Goal: Information Seeking & Learning: Learn about a topic

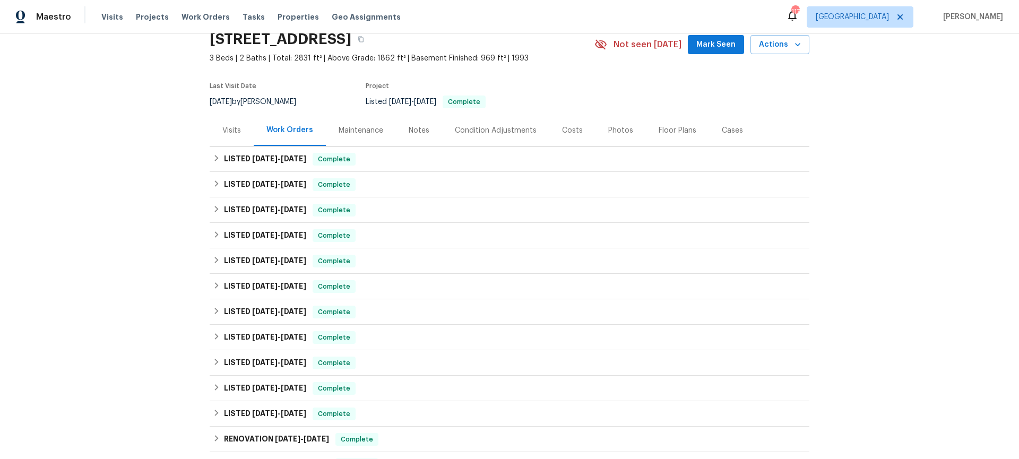
scroll to position [47, 0]
click at [357, 129] on div "Maintenance" at bounding box center [361, 130] width 45 height 11
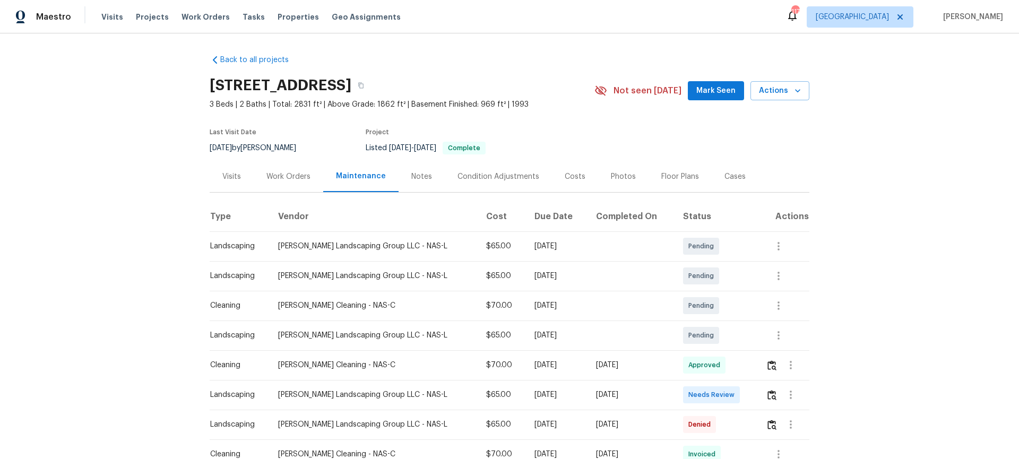
click at [476, 176] on div "Condition Adjustments" at bounding box center [498, 176] width 82 height 11
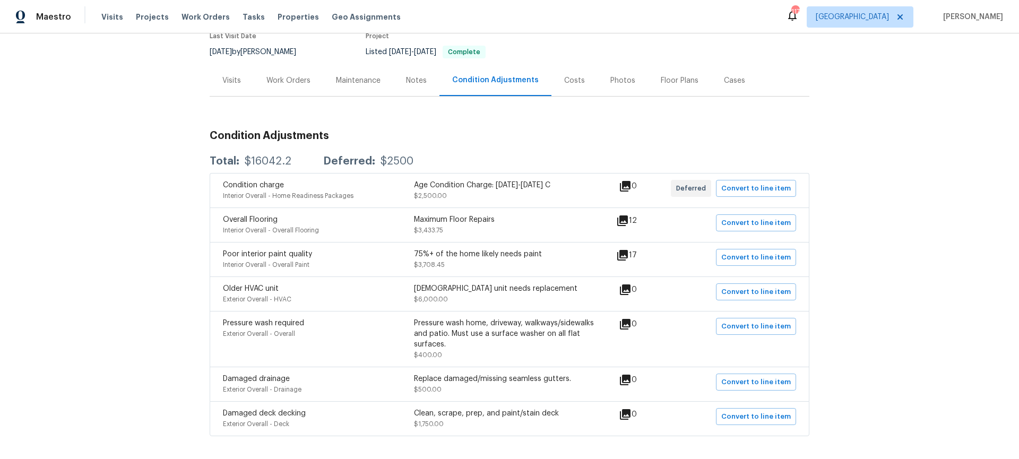
scroll to position [116, 0]
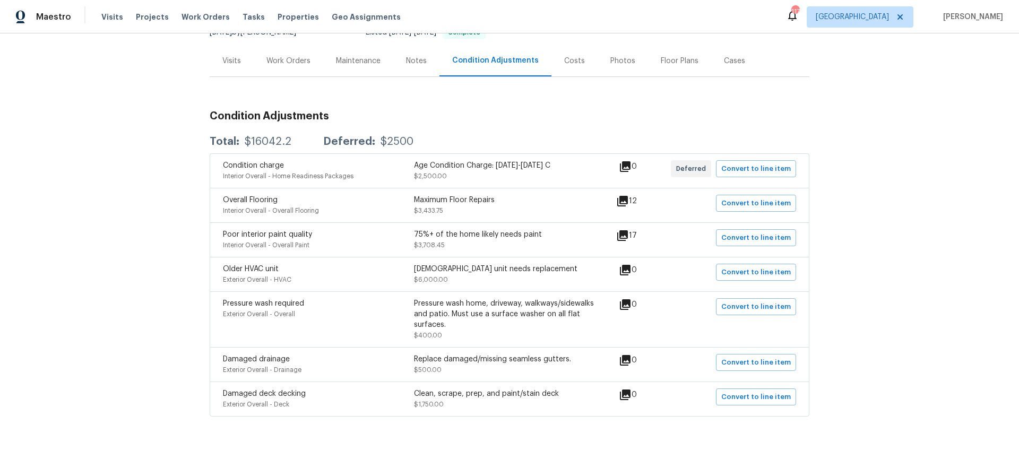
click at [410, 61] on div "Notes" at bounding box center [416, 61] width 21 height 11
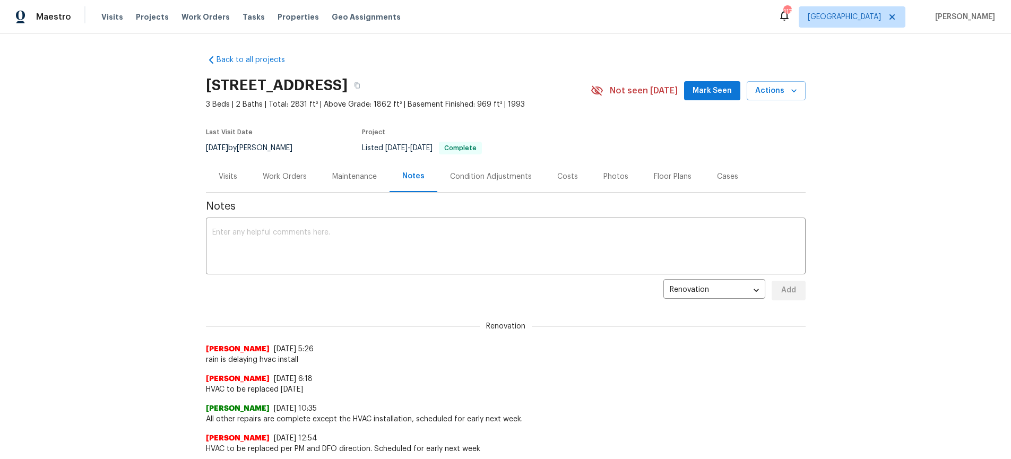
click at [289, 177] on div "Work Orders" at bounding box center [285, 176] width 44 height 11
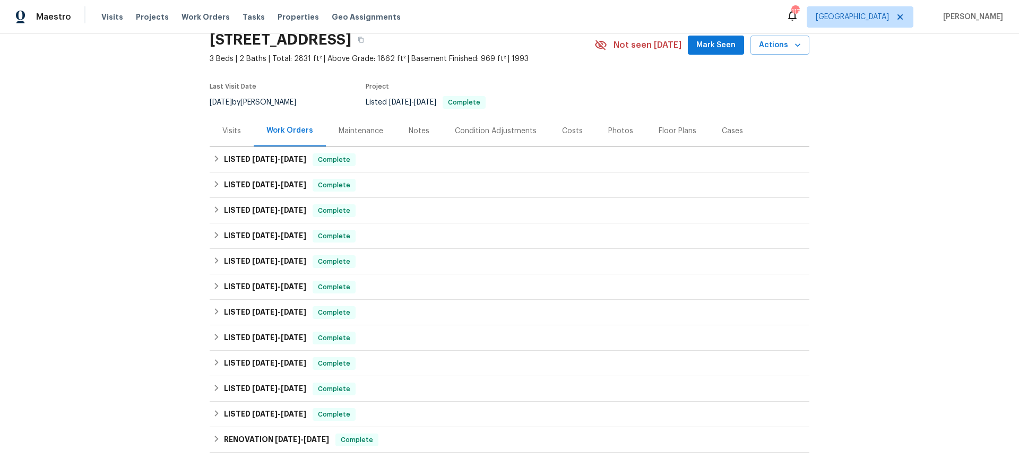
scroll to position [134, 0]
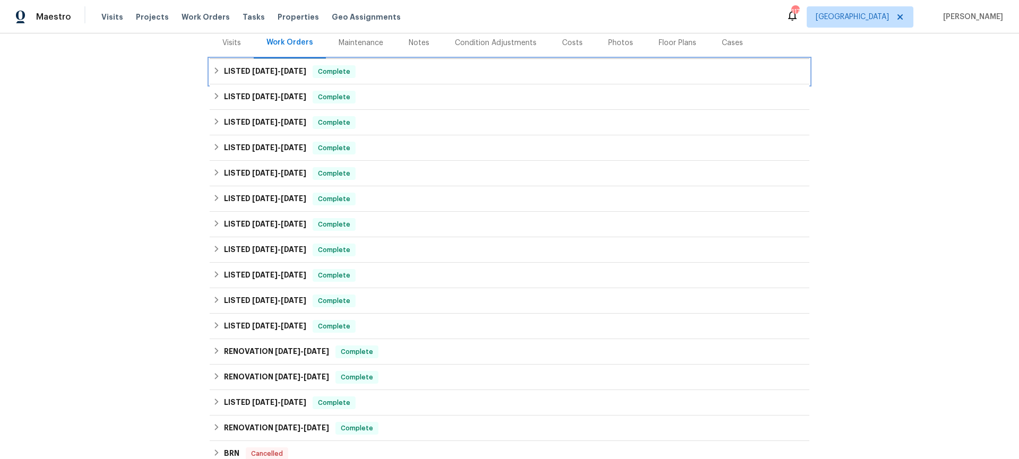
click at [215, 72] on icon at bounding box center [217, 70] width 4 height 6
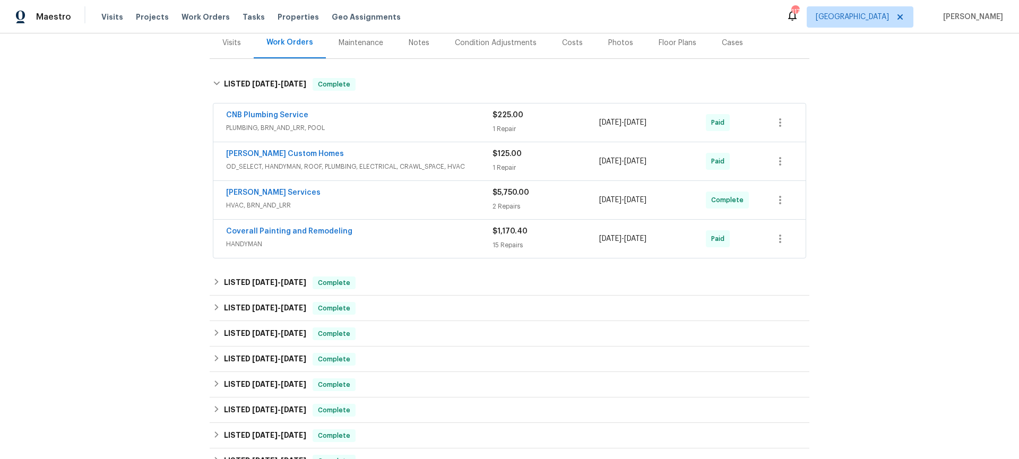
click at [416, 233] on div "Coverall Painting and Remodeling" at bounding box center [359, 232] width 266 height 13
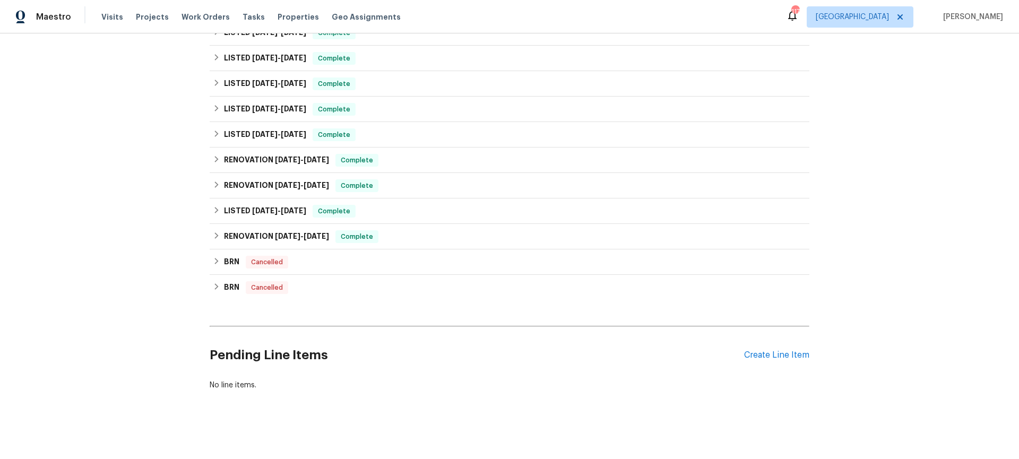
scroll to position [1994, 0]
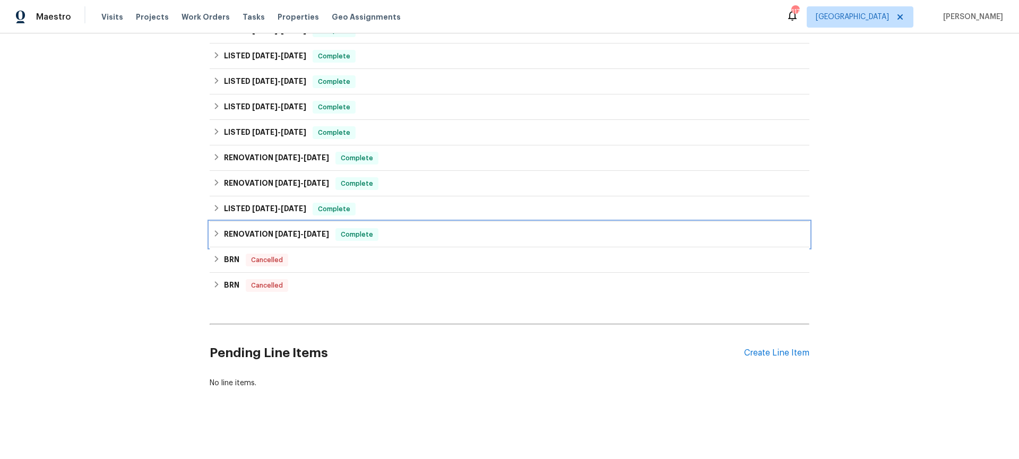
click at [224, 241] on h6 "RENOVATION [DATE] - [DATE]" at bounding box center [276, 234] width 105 height 13
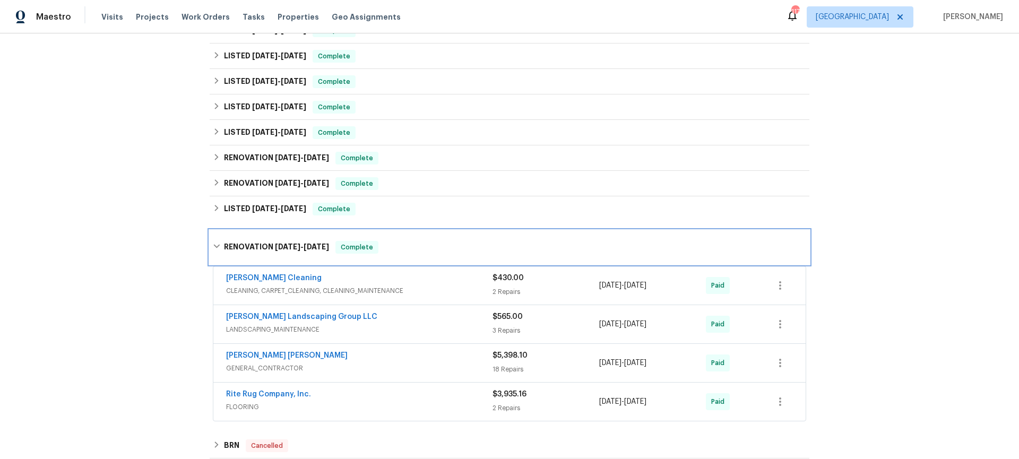
click at [220, 242] on div "RENOVATION [DATE] - [DATE] Complete" at bounding box center [510, 247] width 600 height 34
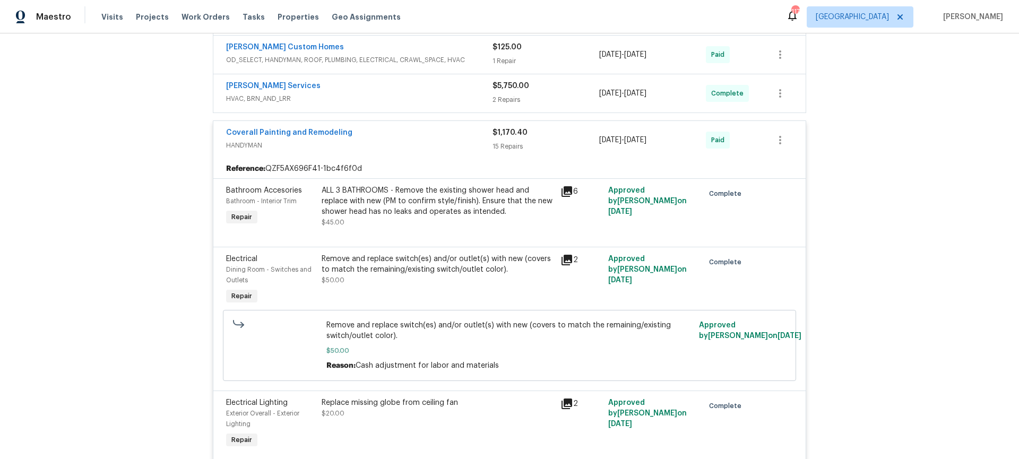
scroll to position [0, 0]
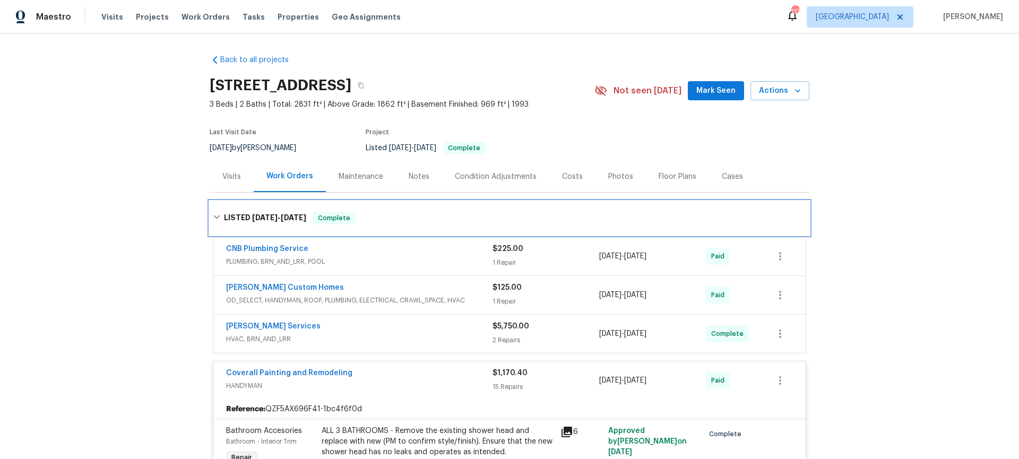
click at [227, 217] on h6 "LISTED 9/9/25 - 9/13/25" at bounding box center [265, 218] width 82 height 13
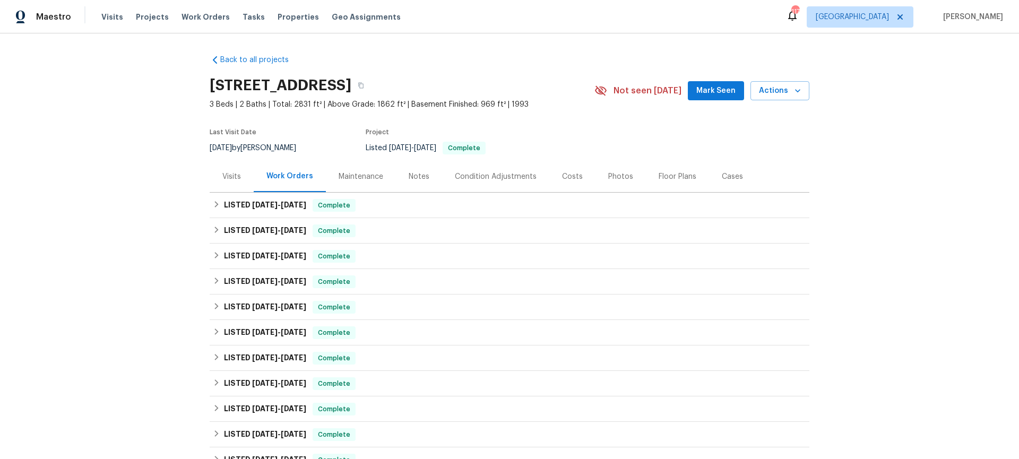
click at [624, 177] on div "Photos" at bounding box center [620, 176] width 50 height 31
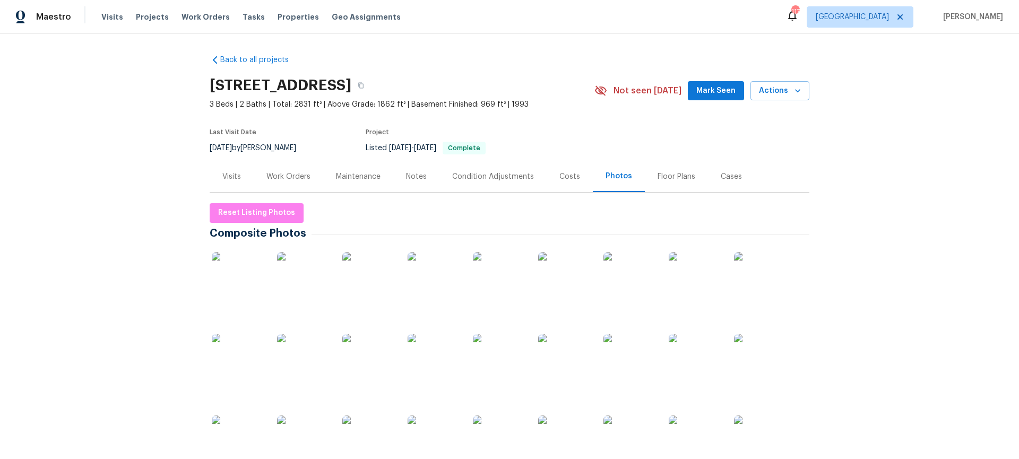
click at [469, 176] on div "Condition Adjustments" at bounding box center [493, 176] width 82 height 11
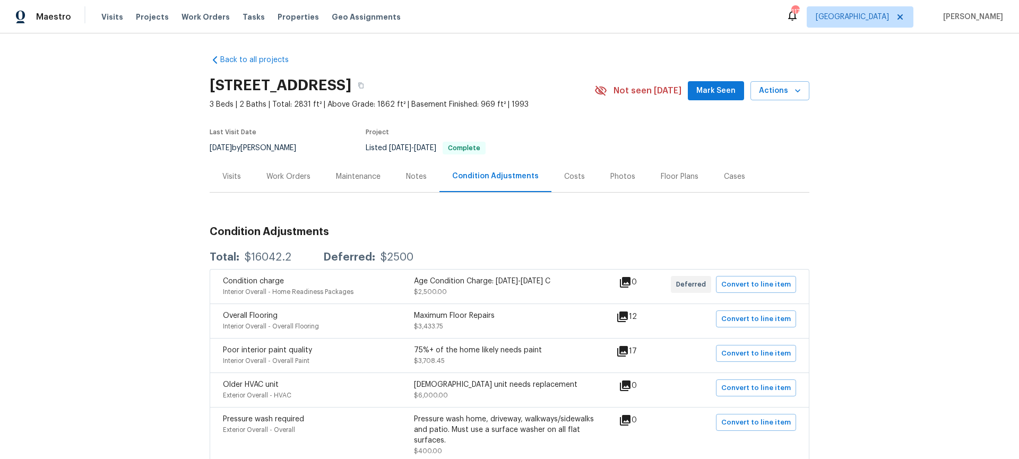
click at [422, 177] on div "Notes" at bounding box center [416, 176] width 46 height 31
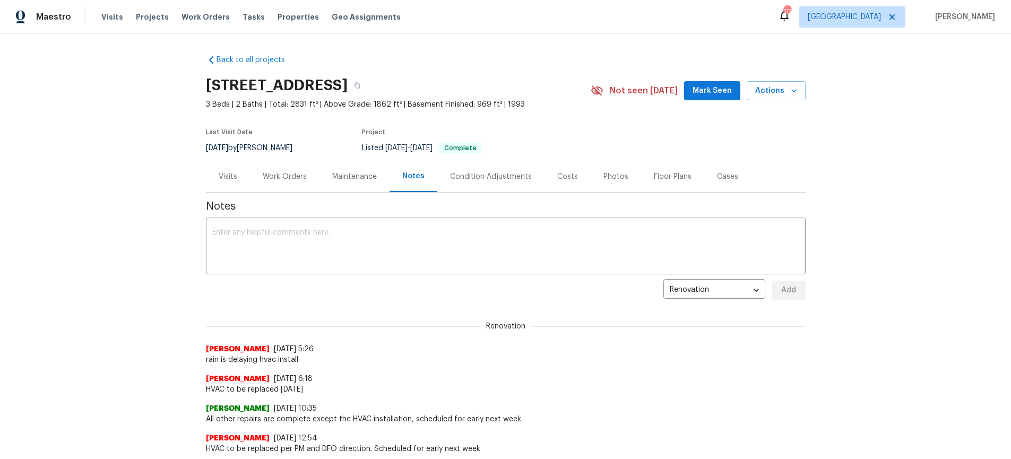
drag, startPoint x: 355, startPoint y: 182, endPoint x: 344, endPoint y: 181, distance: 10.6
click at [355, 182] on div "Maintenance" at bounding box center [354, 176] width 45 height 11
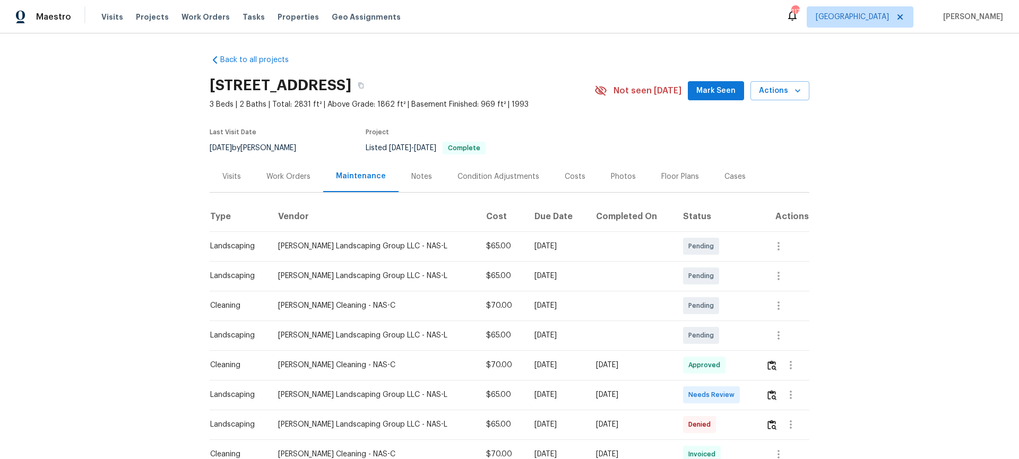
click at [282, 174] on div "Work Orders" at bounding box center [288, 176] width 44 height 11
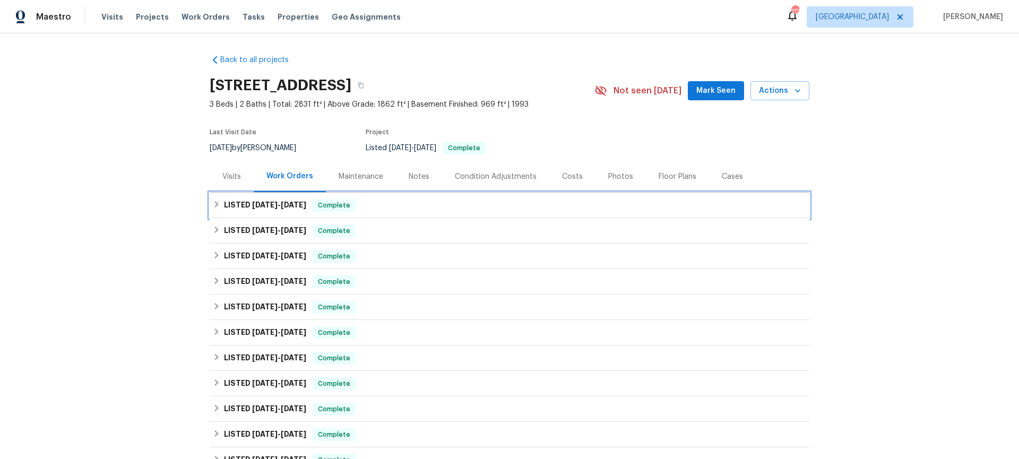
click at [238, 202] on h6 "LISTED 9/9/25 - 9/13/25" at bounding box center [265, 205] width 82 height 13
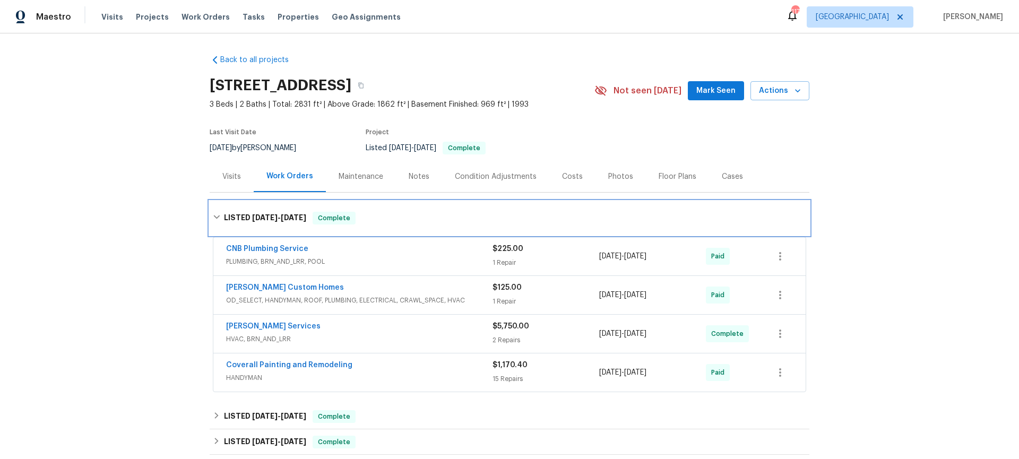
click at [236, 202] on div "LISTED 9/9/25 - 9/13/25 Complete" at bounding box center [510, 218] width 600 height 34
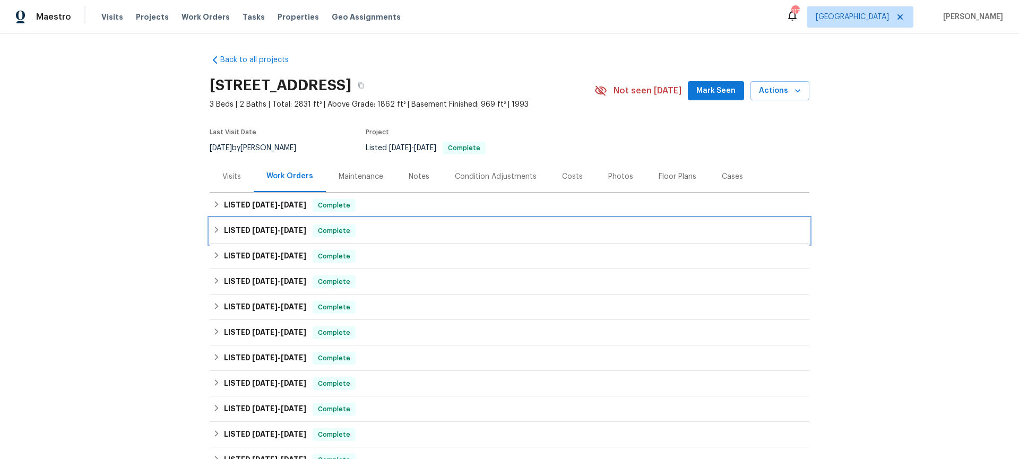
click at [232, 230] on h6 "LISTED 8/26/25 - 8/30/25" at bounding box center [265, 231] width 82 height 13
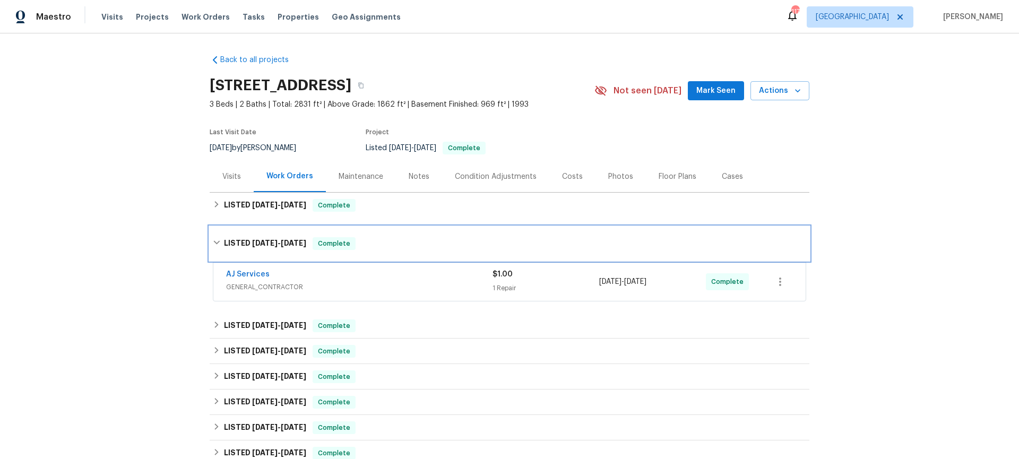
click at [252, 240] on span "[DATE]" at bounding box center [264, 242] width 25 height 7
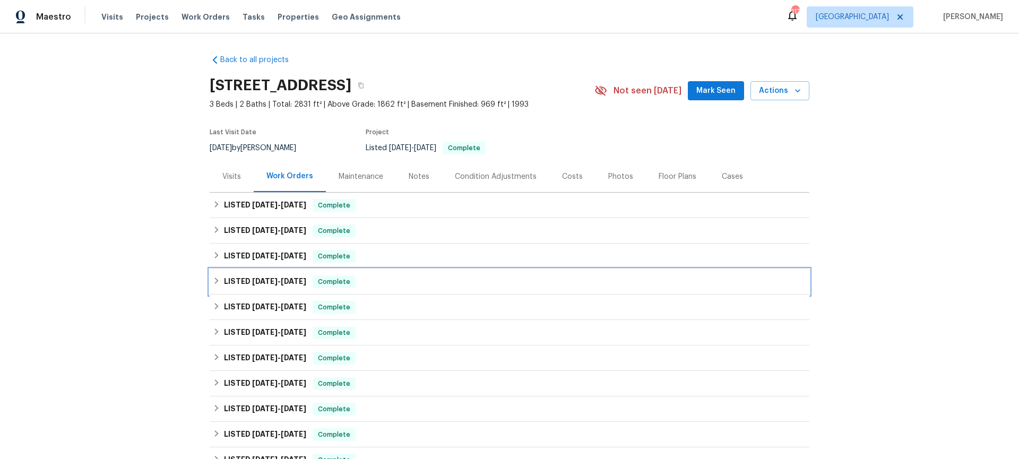
click at [241, 274] on div "LISTED [DATE] - [DATE] Complete" at bounding box center [510, 281] width 600 height 25
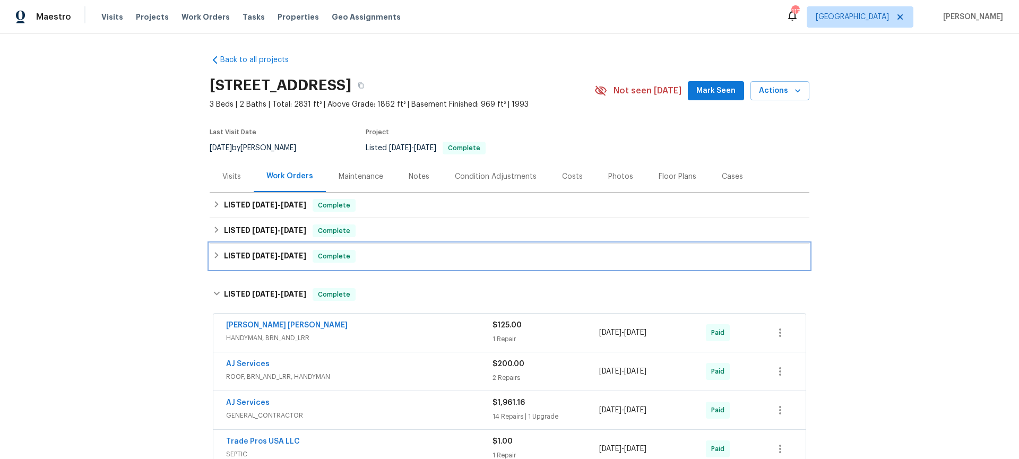
click at [244, 260] on h6 "LISTED 8/7/25 - 8/11/25" at bounding box center [265, 256] width 82 height 13
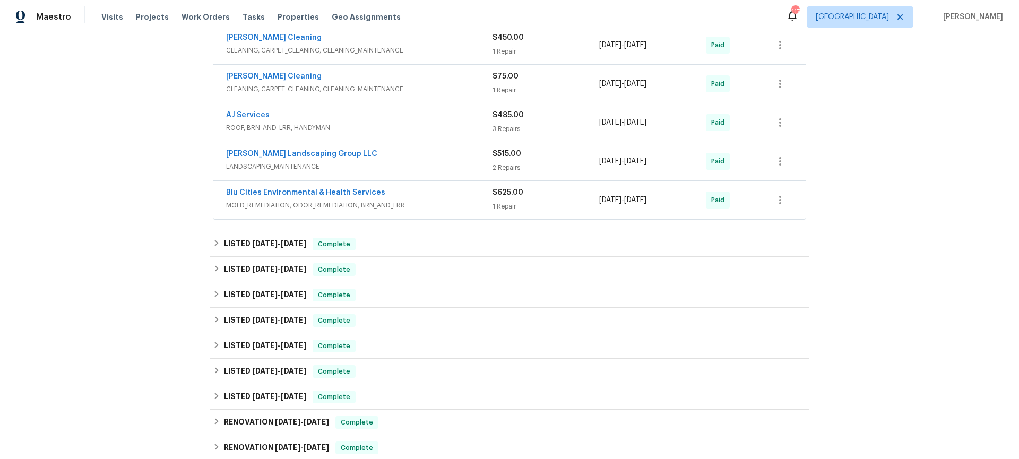
scroll to position [543, 0]
click at [299, 190] on link "Blu Cities Environmental & Health Services" at bounding box center [305, 191] width 159 height 7
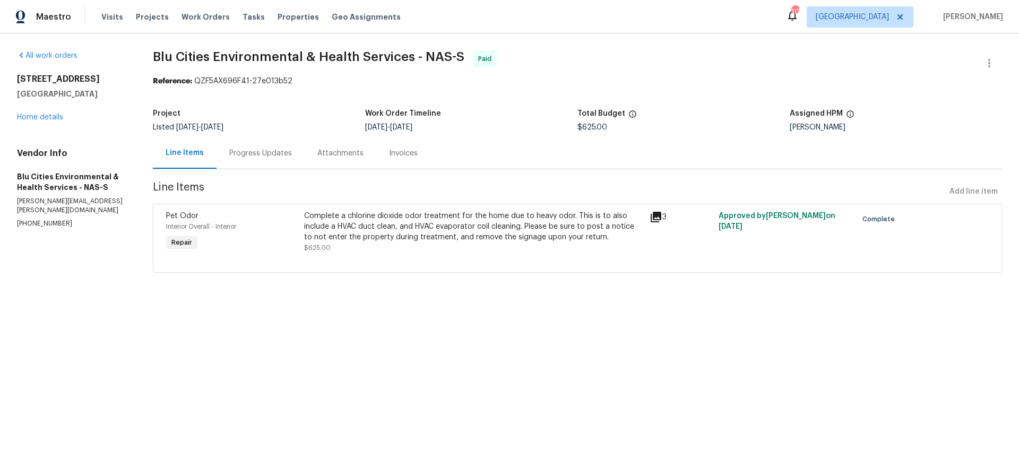
click at [651, 216] on icon at bounding box center [656, 217] width 11 height 11
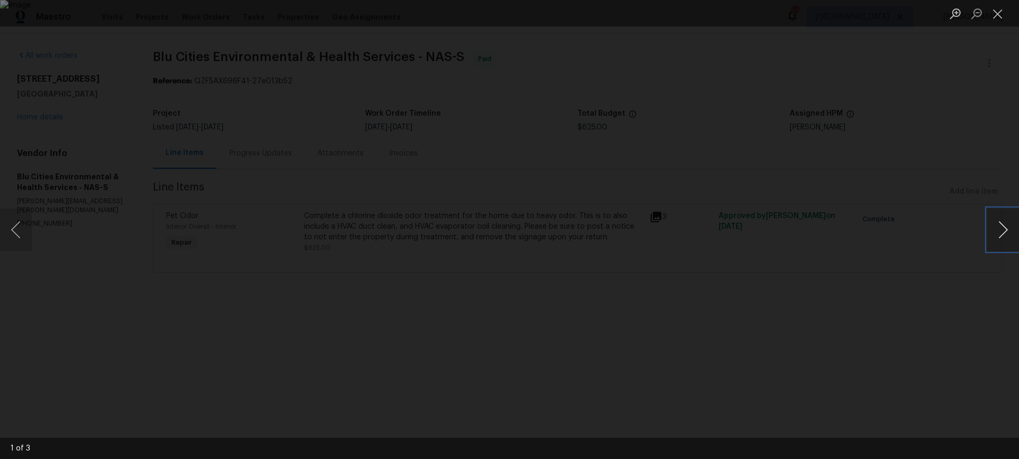
click at [998, 229] on button "Next image" at bounding box center [1003, 230] width 32 height 42
drag, startPoint x: 997, startPoint y: 16, endPoint x: 986, endPoint y: 31, distance: 18.2
click at [997, 16] on button "Close lightbox" at bounding box center [997, 13] width 21 height 19
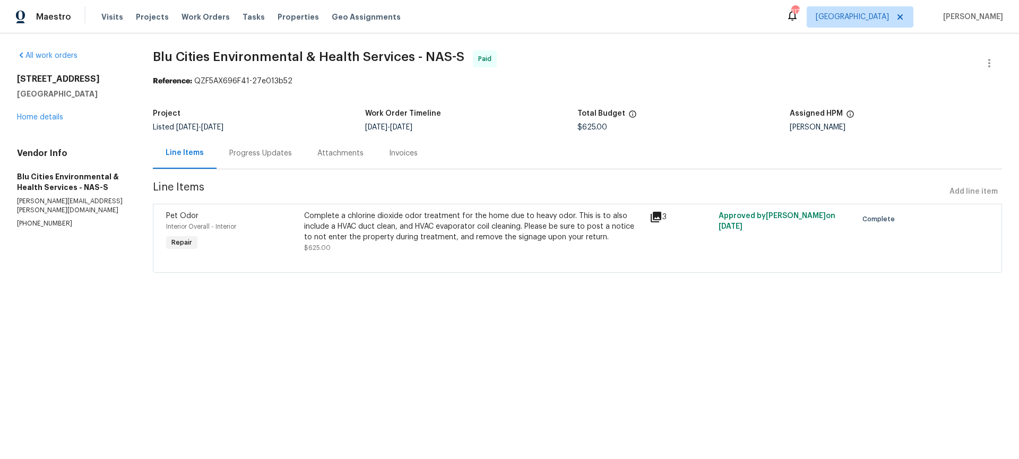
click at [277, 157] on div "Progress Updates" at bounding box center [260, 153] width 63 height 11
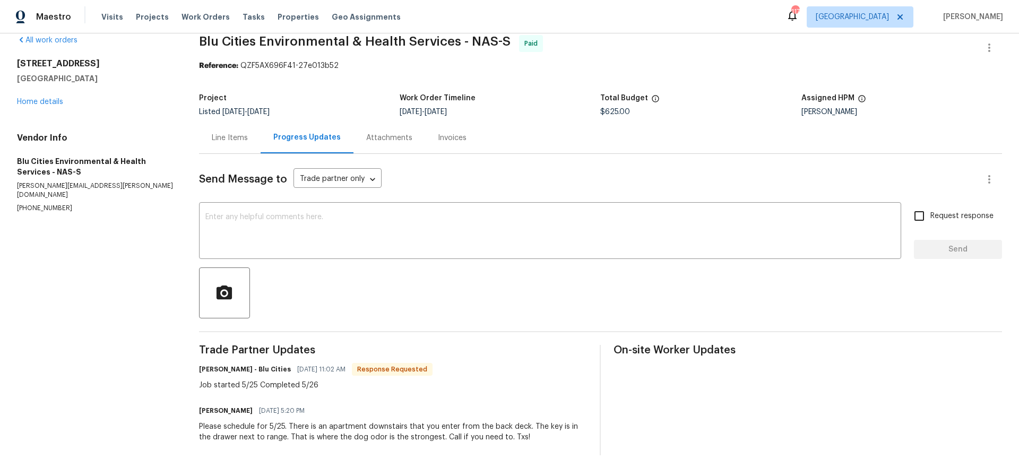
scroll to position [38, 0]
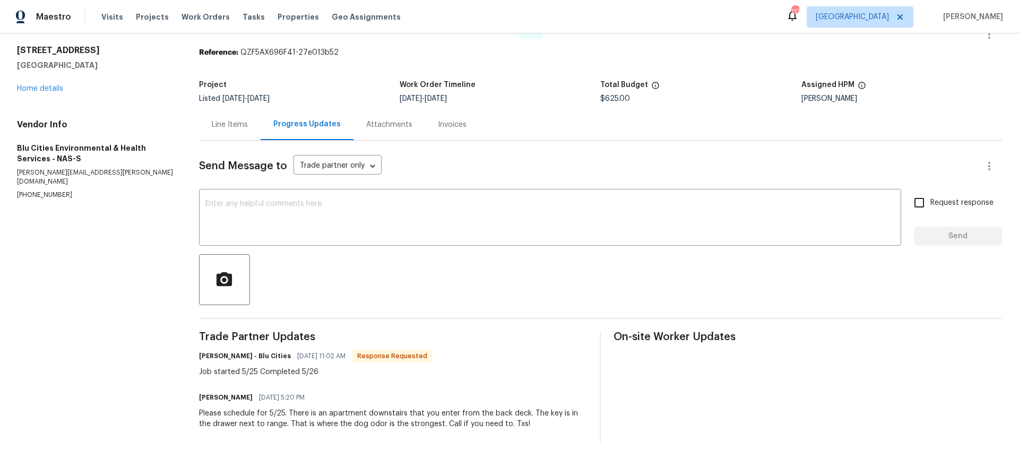
click at [212, 122] on div "Line Items" at bounding box center [230, 124] width 62 height 31
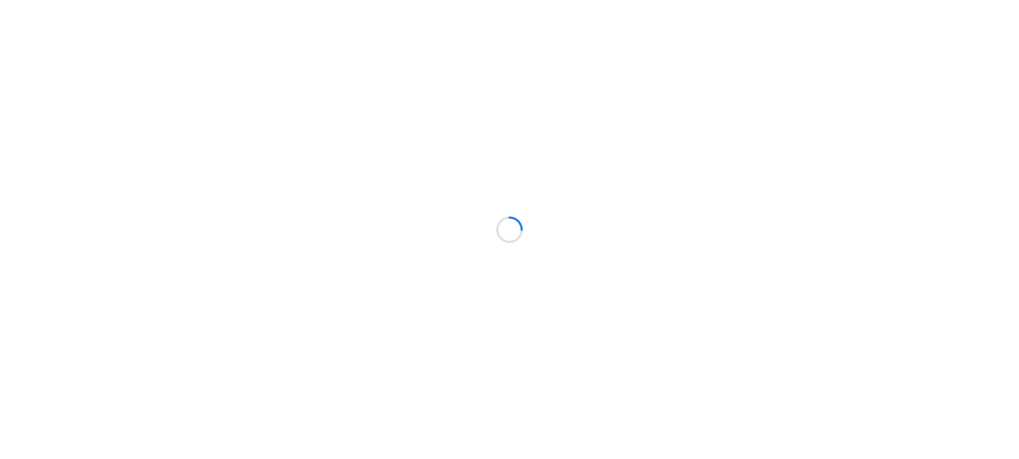
click at [215, 291] on div at bounding box center [509, 229] width 1019 height 459
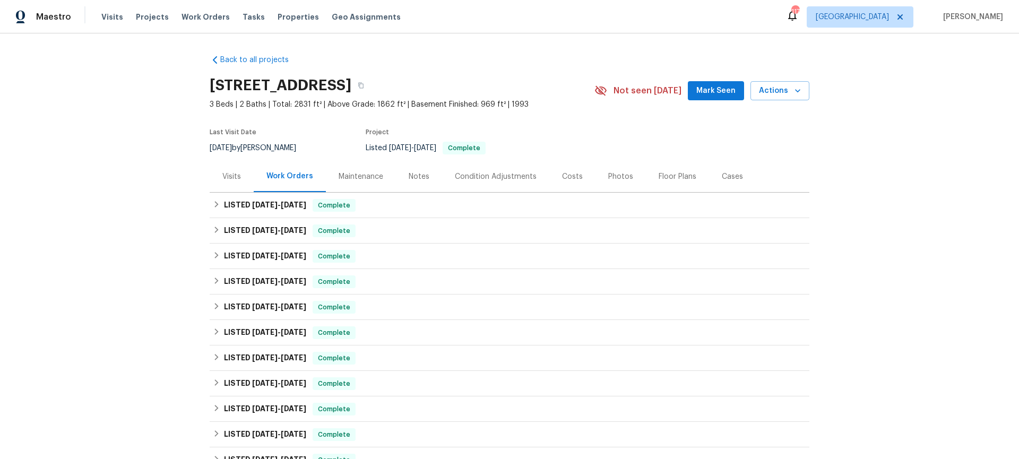
click at [223, 177] on div "Visits" at bounding box center [231, 176] width 19 height 11
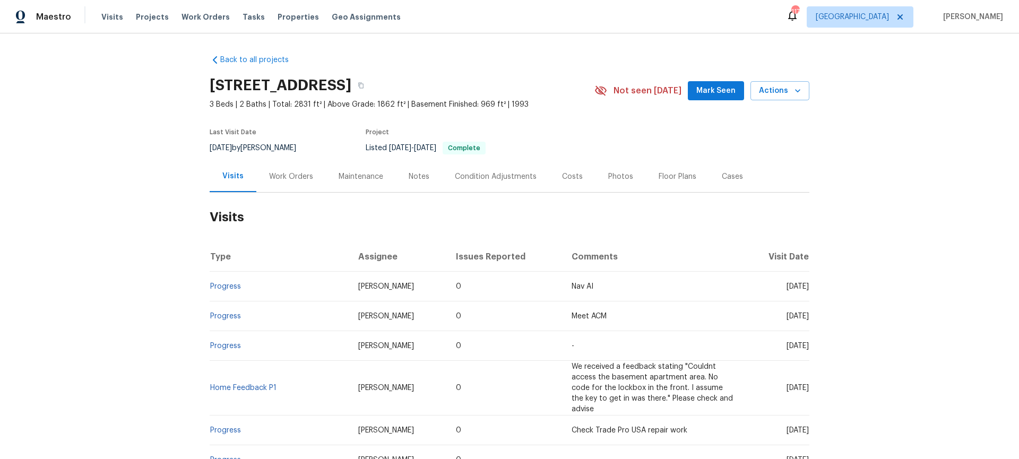
click at [272, 191] on div "Work Orders" at bounding box center [291, 176] width 70 height 31
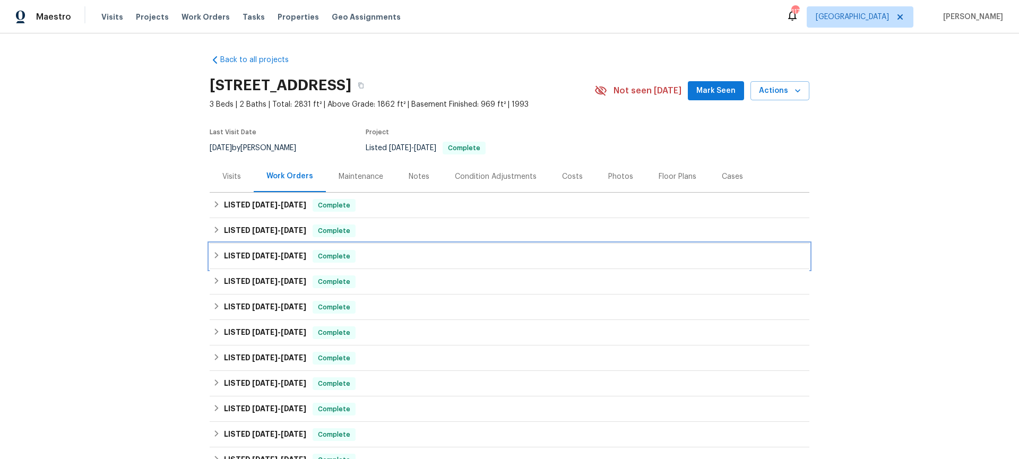
click at [210, 260] on div "LISTED [DATE] - [DATE] Complete" at bounding box center [510, 256] width 600 height 25
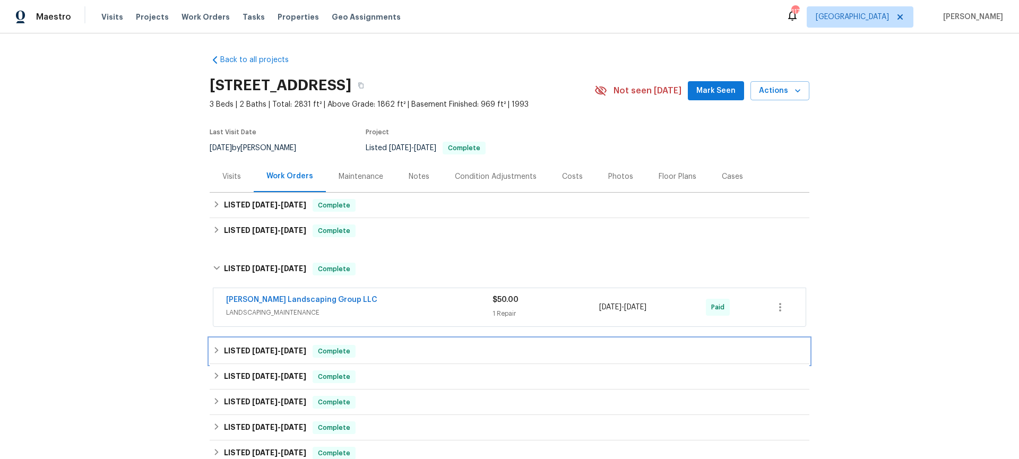
click at [215, 352] on icon at bounding box center [217, 350] width 4 height 6
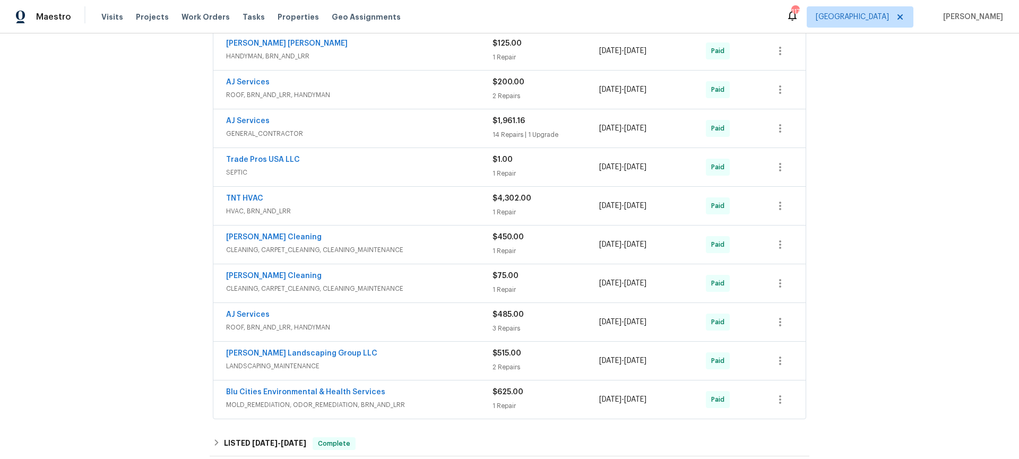
scroll to position [519, 0]
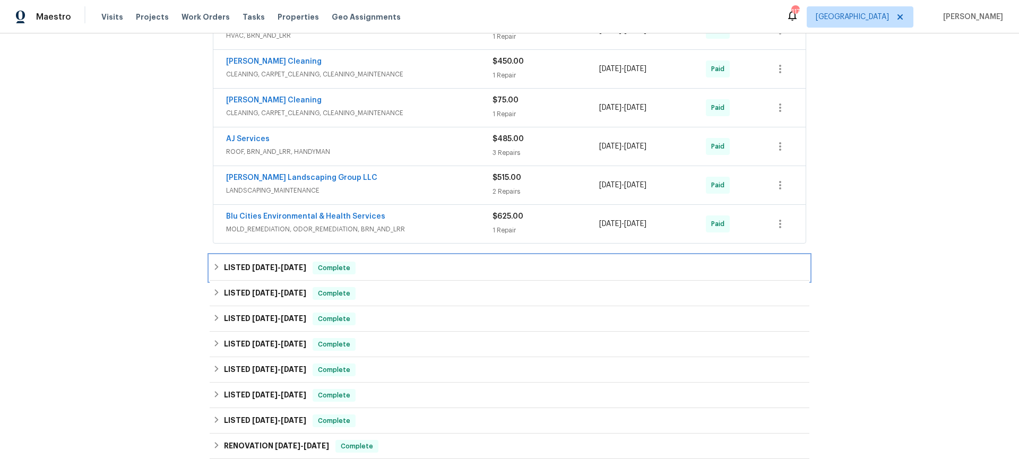
click at [256, 264] on span "[DATE]" at bounding box center [264, 267] width 25 height 7
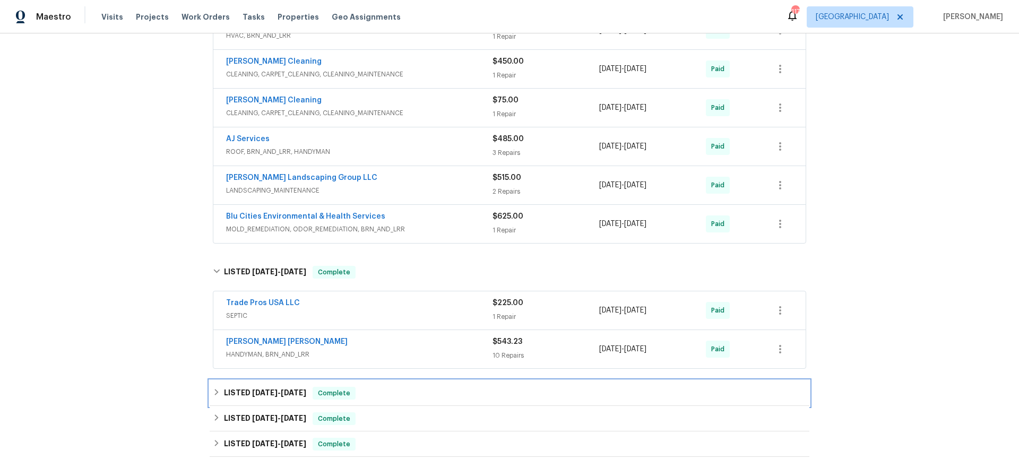
click at [269, 389] on span "[DATE]" at bounding box center [264, 392] width 25 height 7
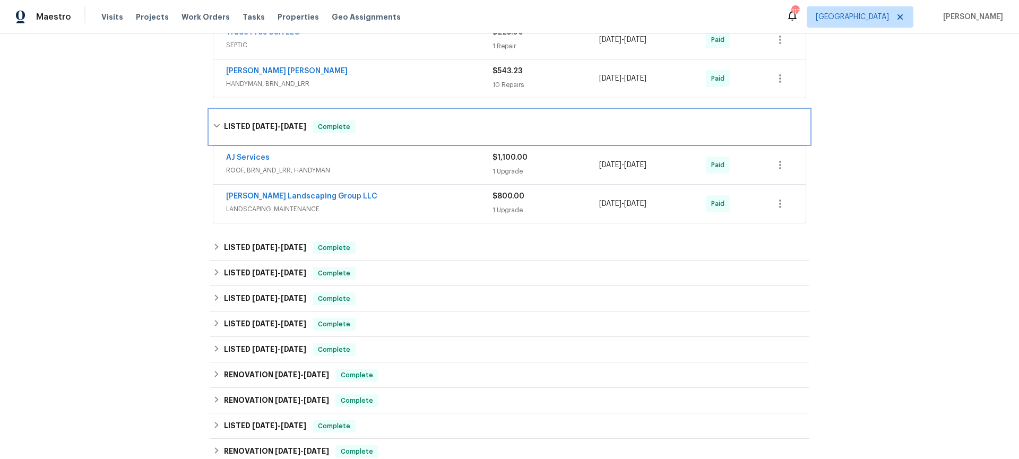
scroll to position [831, 0]
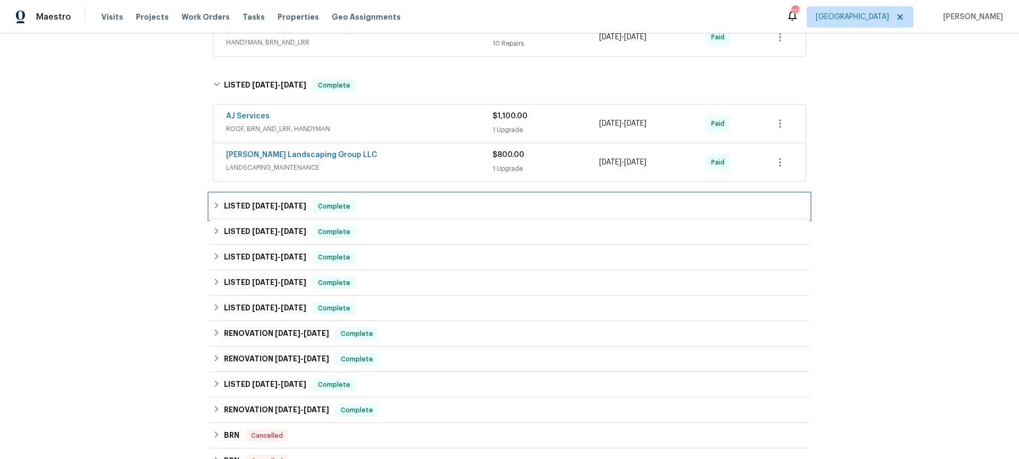
click at [213, 205] on icon at bounding box center [216, 205] width 7 height 7
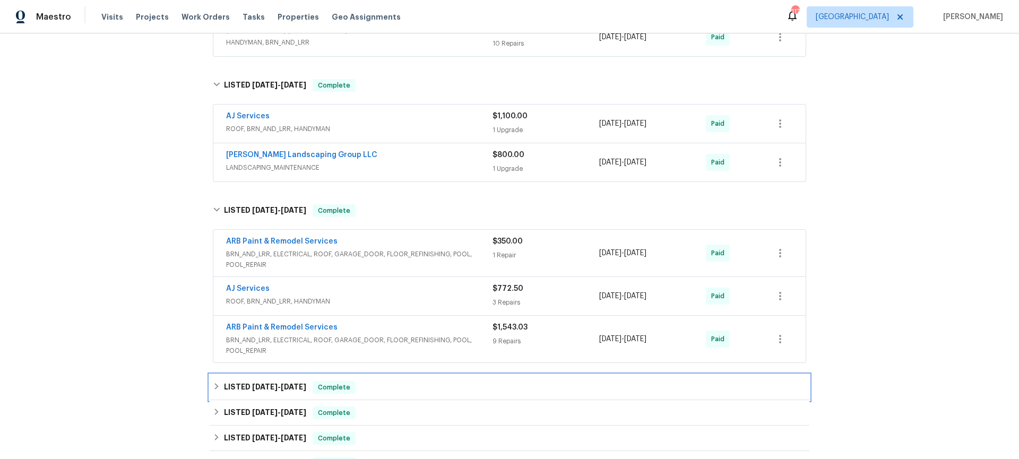
click at [213, 385] on icon at bounding box center [216, 386] width 7 height 7
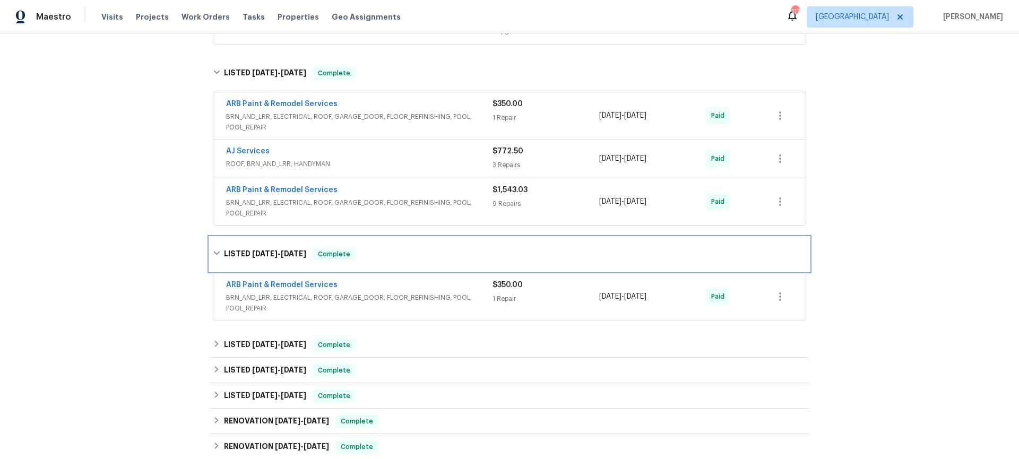
scroll to position [981, 0]
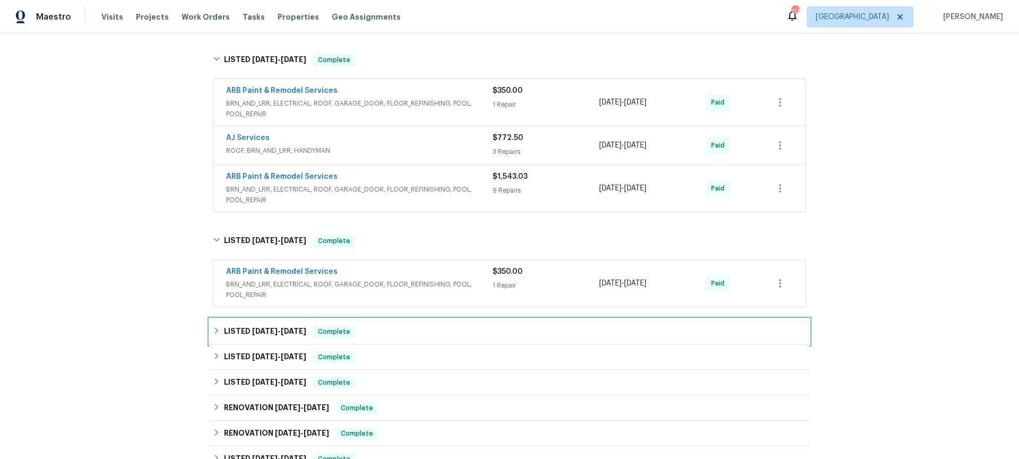
click at [217, 331] on div "LISTED [DATE] - [DATE] Complete" at bounding box center [509, 331] width 593 height 13
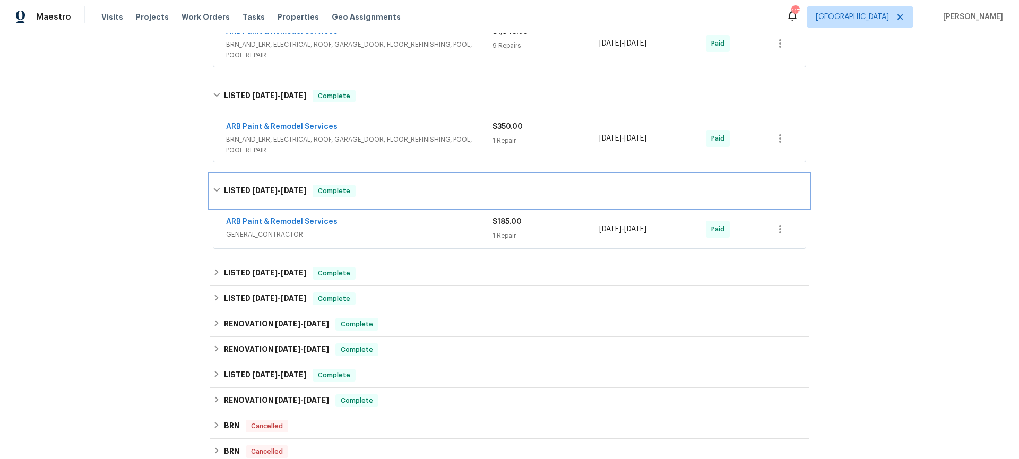
scroll to position [1127, 0]
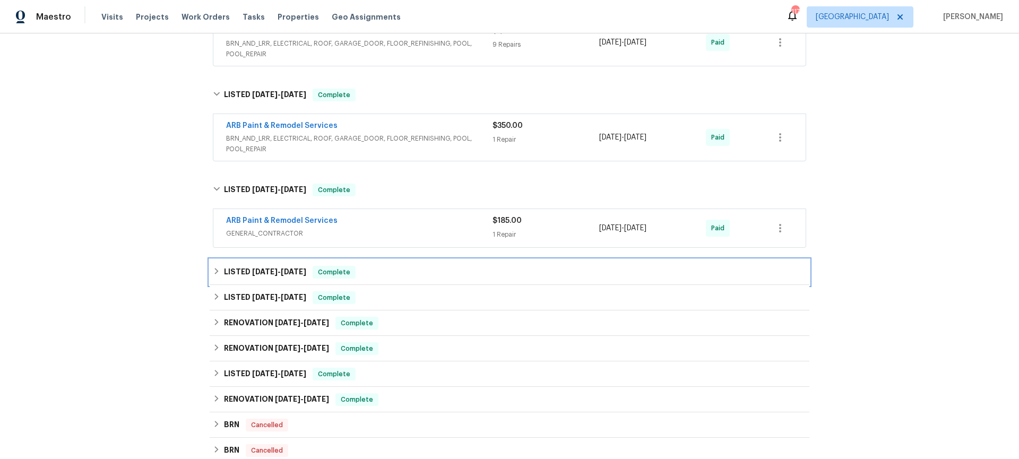
click at [241, 268] on h6 "LISTED [DATE] - [DATE]" at bounding box center [265, 272] width 82 height 13
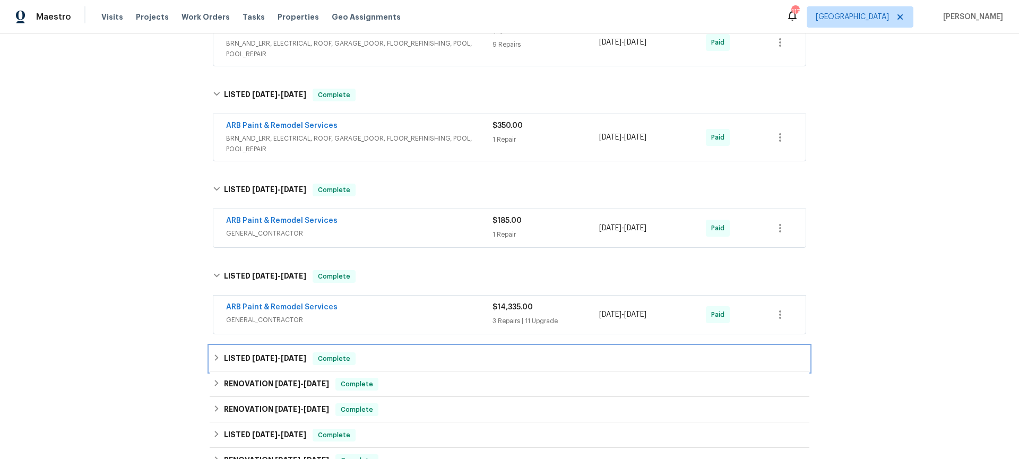
click at [234, 352] on h6 "LISTED [DATE] - [DATE]" at bounding box center [265, 358] width 82 height 13
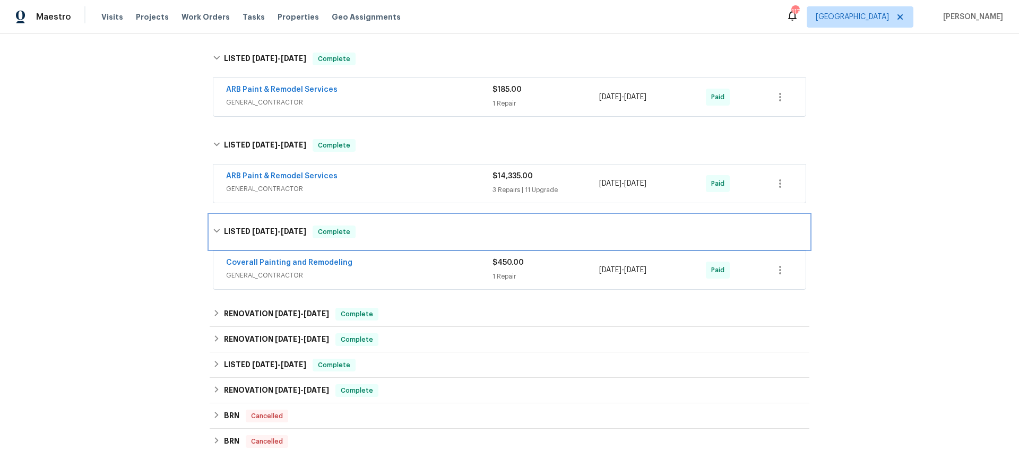
scroll to position [1261, 0]
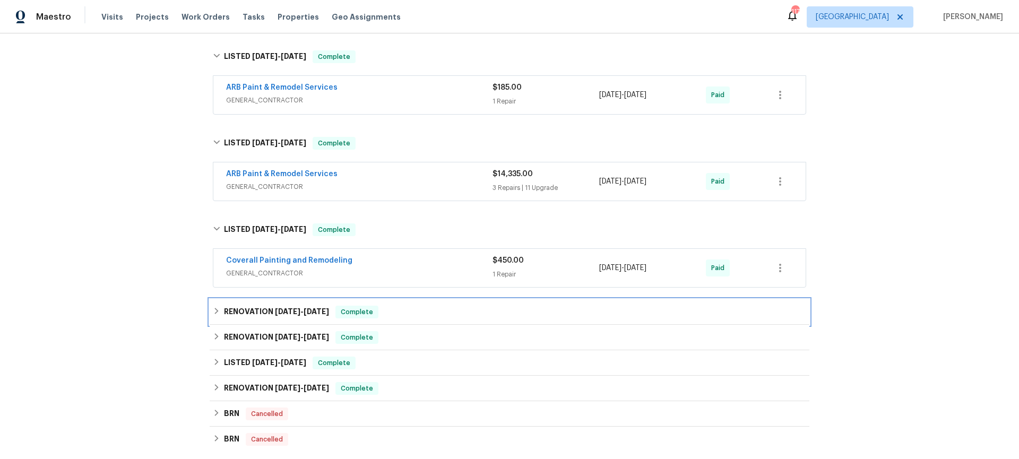
drag, startPoint x: 248, startPoint y: 317, endPoint x: 239, endPoint y: 314, distance: 9.3
click at [248, 317] on h6 "RENOVATION [DATE] - [DATE]" at bounding box center [276, 312] width 105 height 13
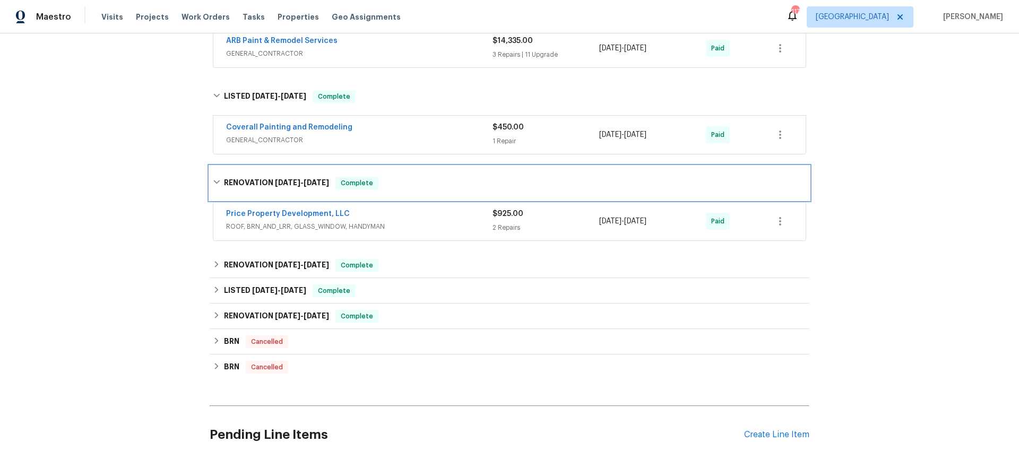
scroll to position [1400, 0]
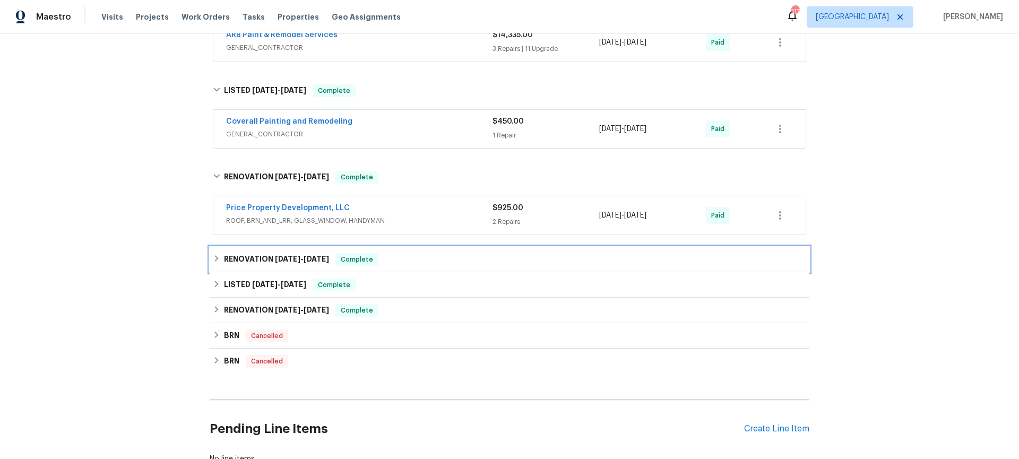
drag, startPoint x: 261, startPoint y: 261, endPoint x: 229, endPoint y: 270, distance: 33.1
click at [261, 261] on h6 "RENOVATION [DATE] - [DATE]" at bounding box center [276, 259] width 105 height 13
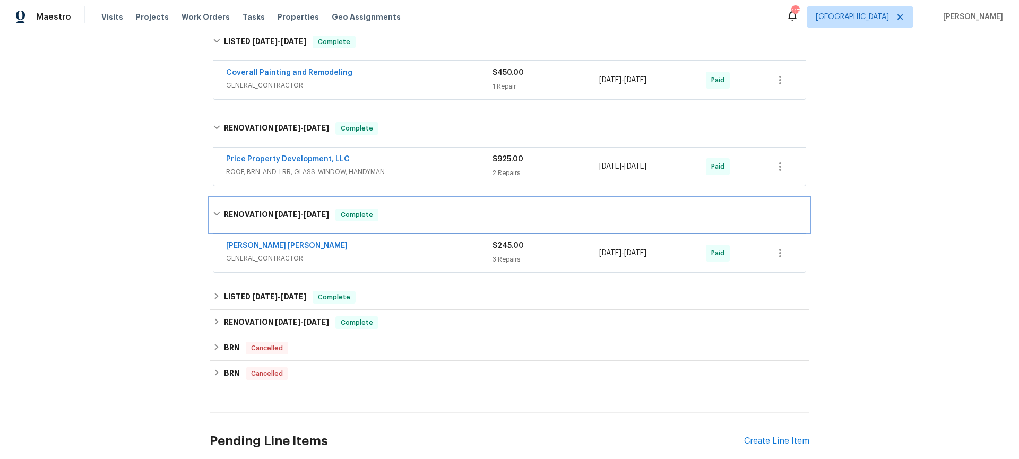
scroll to position [1458, 0]
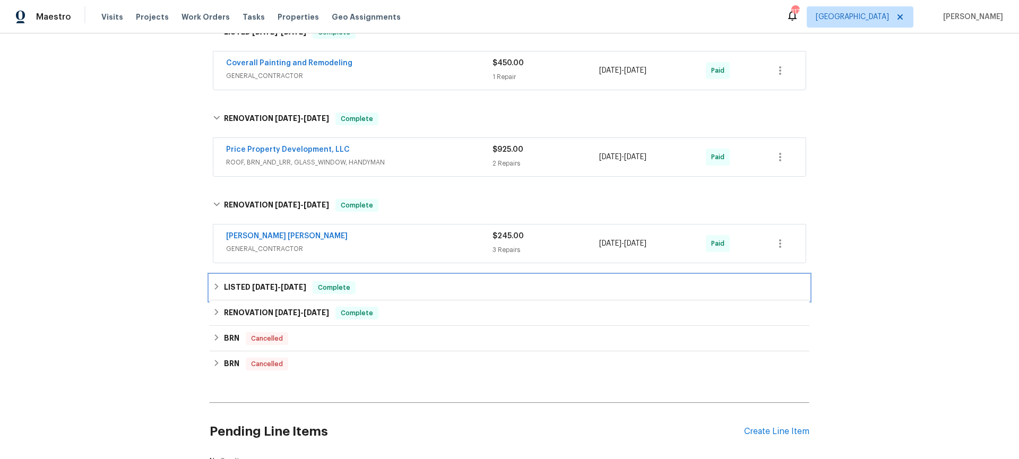
drag, startPoint x: 254, startPoint y: 292, endPoint x: 253, endPoint y: 297, distance: 5.4
click at [254, 292] on h6 "LISTED [DATE] - [DATE]" at bounding box center [265, 287] width 82 height 13
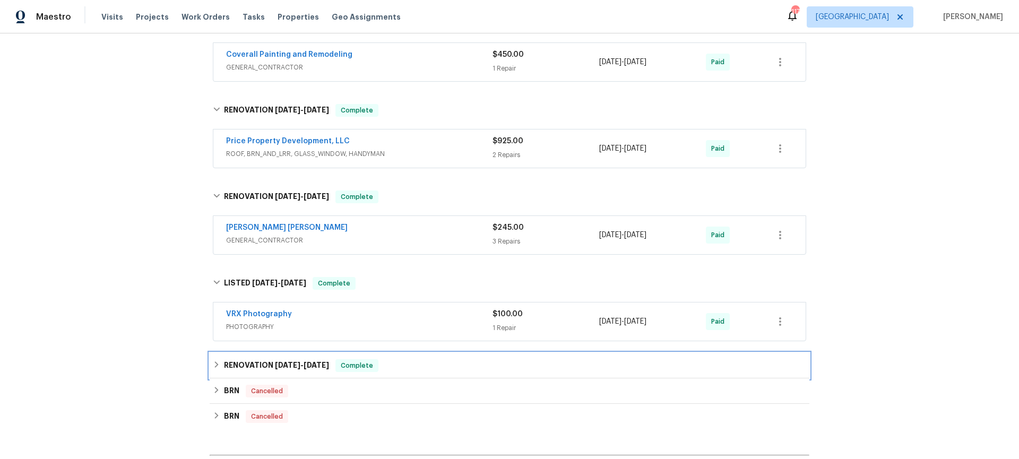
click at [238, 362] on h6 "RENOVATION [DATE] - [DATE]" at bounding box center [276, 365] width 105 height 13
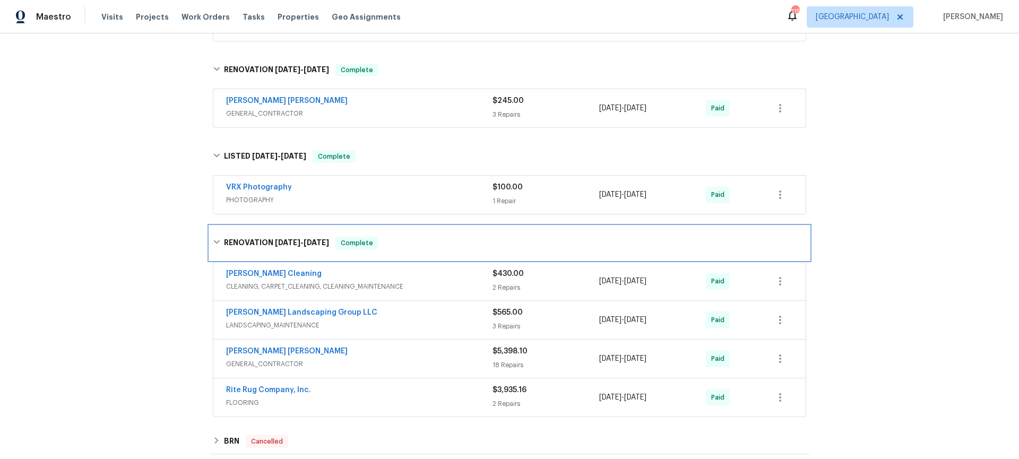
scroll to position [1765, 0]
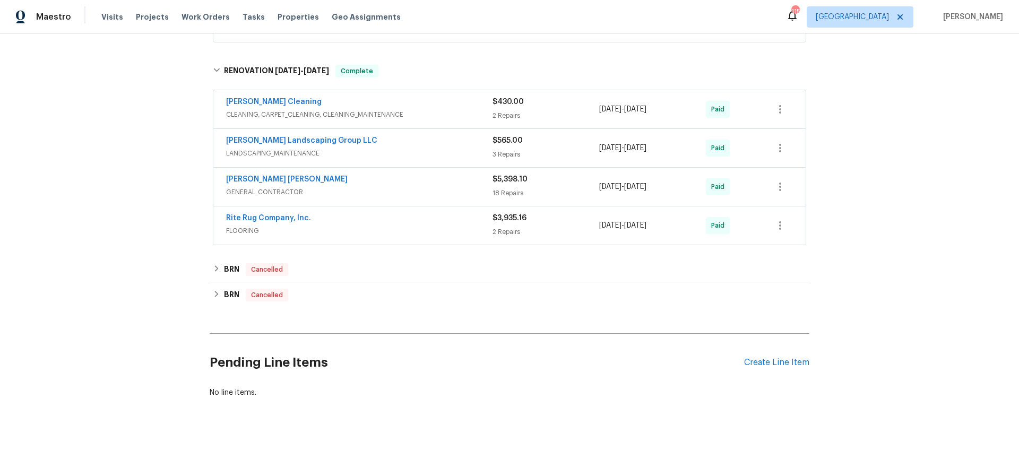
click at [356, 189] on span "GENERAL_CONTRACTOR" at bounding box center [359, 192] width 266 height 11
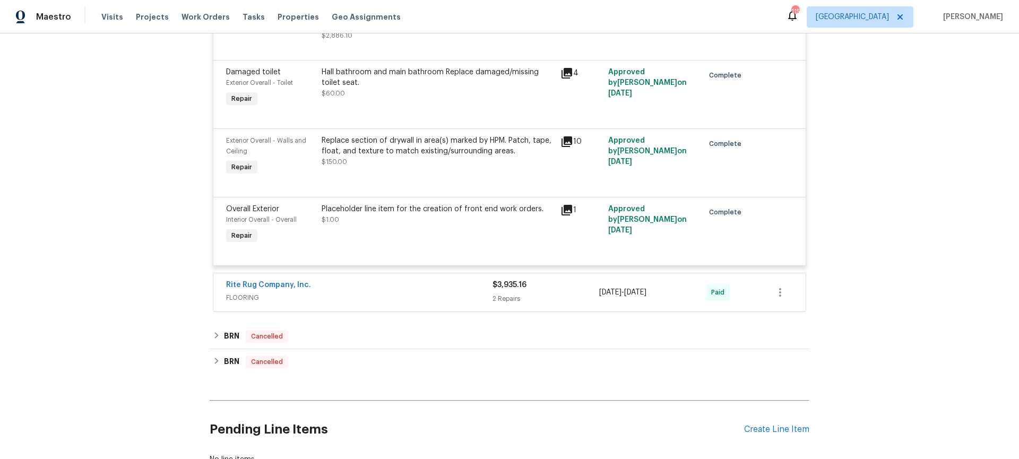
scroll to position [3269, 0]
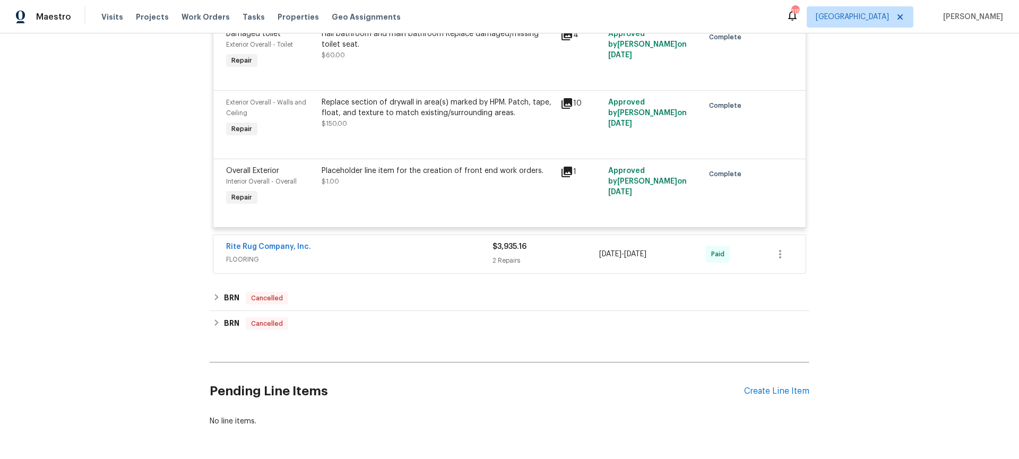
click at [466, 254] on span "FLOORING" at bounding box center [359, 259] width 266 height 11
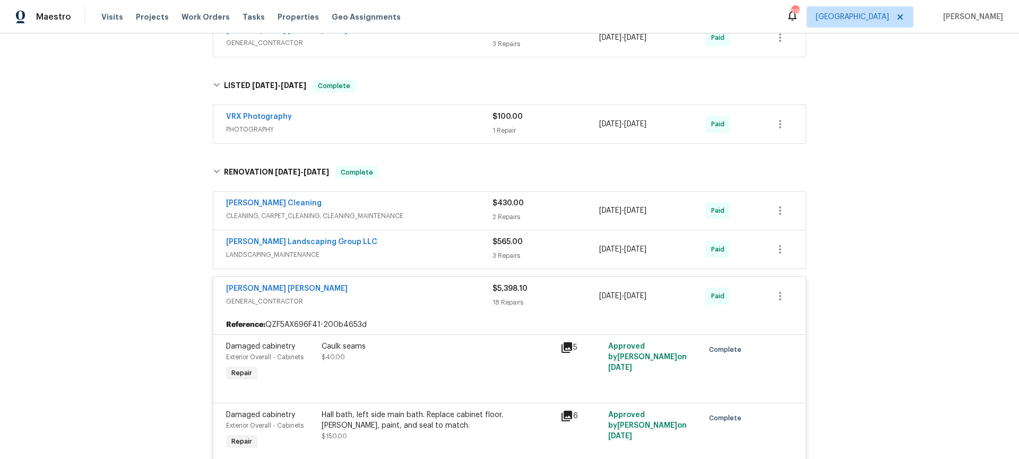
scroll to position [1656, 0]
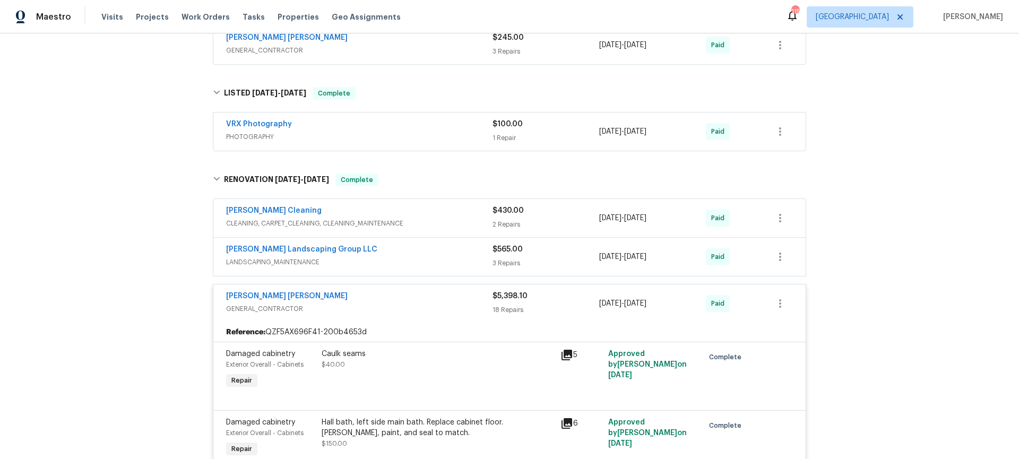
click at [425, 257] on span "LANDSCAPING_MAINTENANCE" at bounding box center [359, 262] width 266 height 11
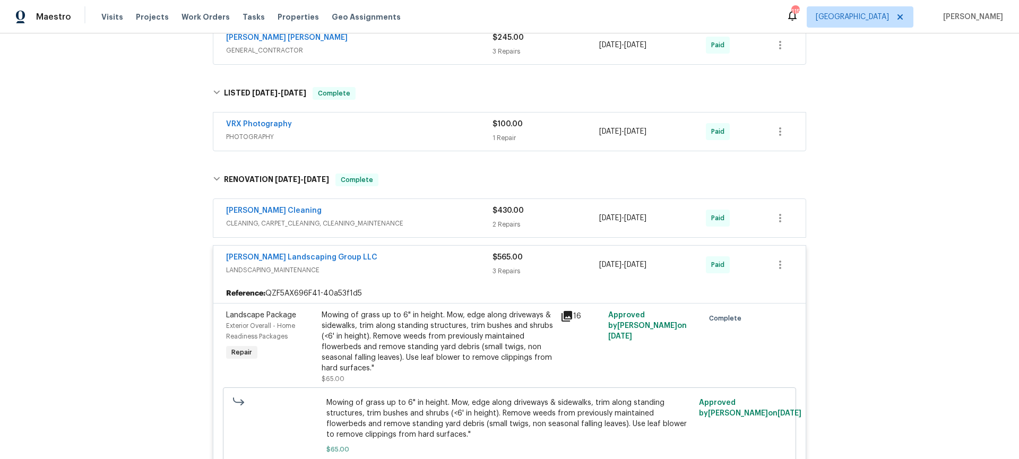
click at [433, 227] on span "CLEANING, CARPET_CLEANING, CLEANING_MAINTENANCE" at bounding box center [359, 223] width 266 height 11
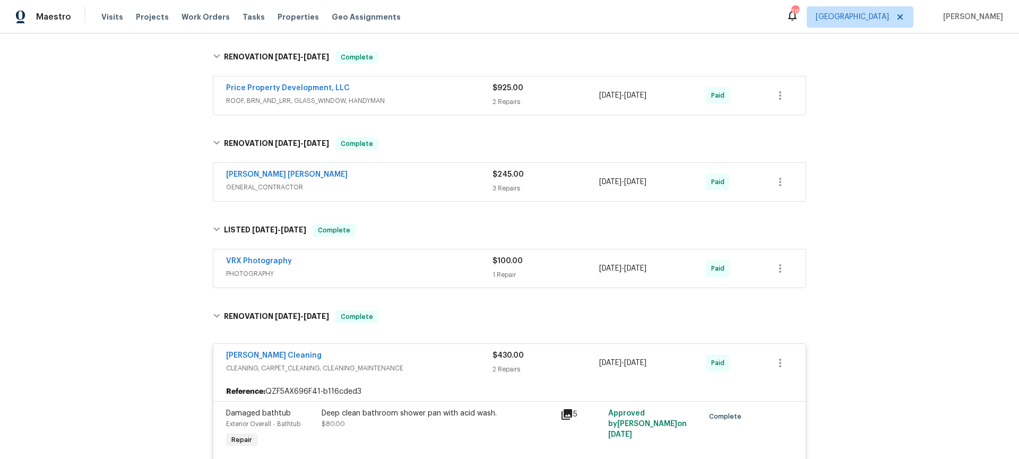
scroll to position [1518, 0]
click at [414, 276] on span "PHOTOGRAPHY" at bounding box center [359, 275] width 266 height 11
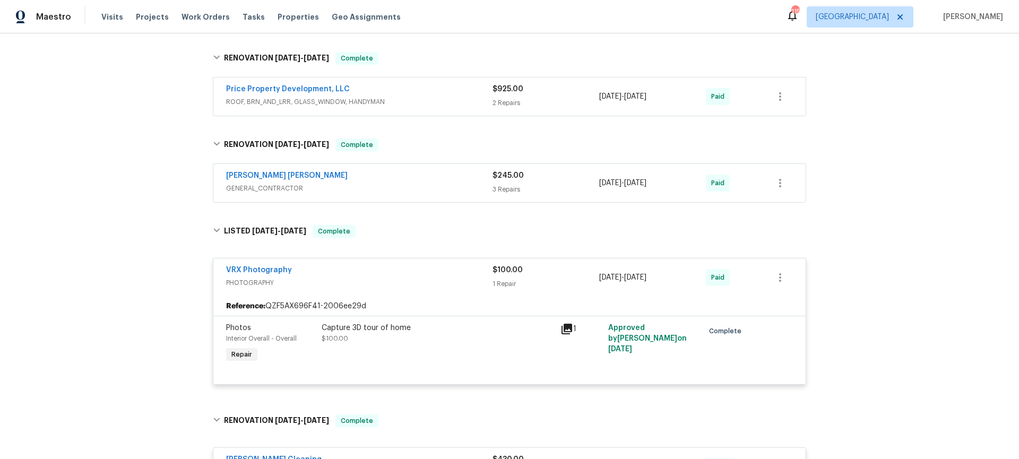
click at [409, 194] on div "[PERSON_NAME] [PERSON_NAME] GENERAL_CONTRACTOR" at bounding box center [359, 182] width 266 height 25
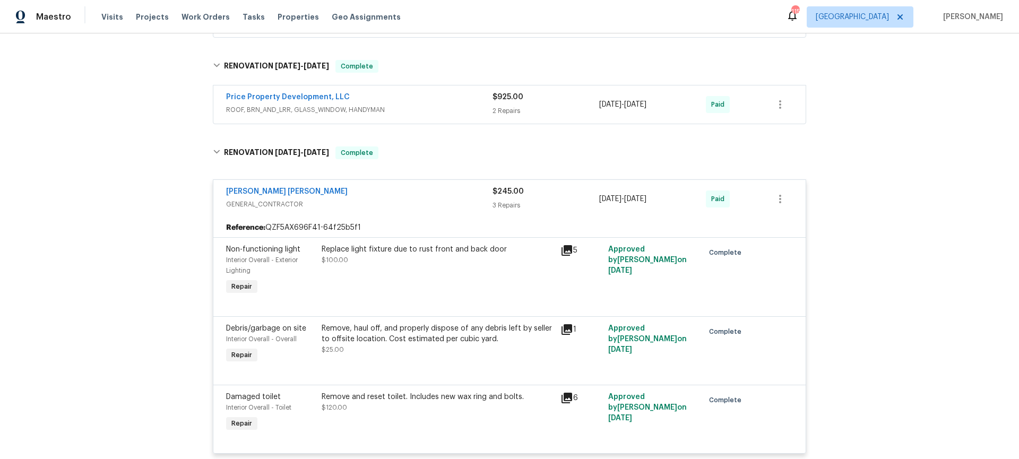
scroll to position [1424, 0]
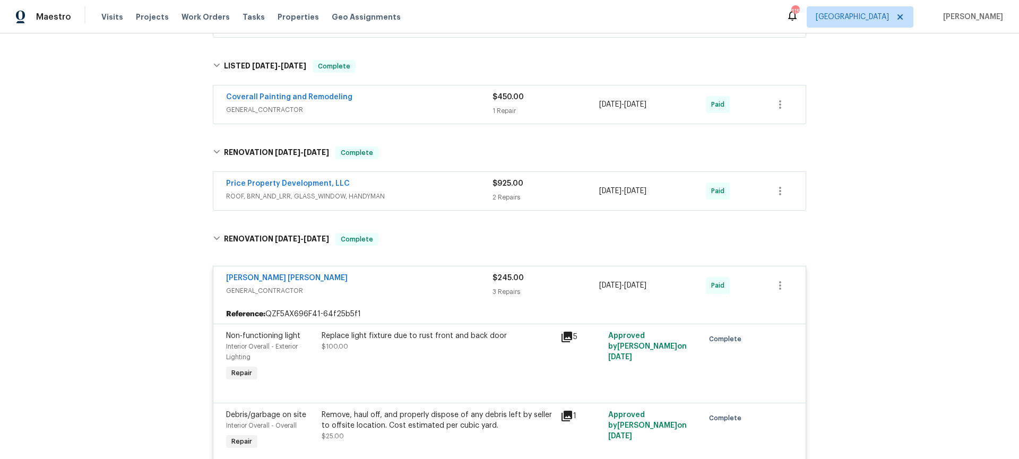
click at [418, 192] on span "ROOF, BRN_AND_LRR, GLASS_WINDOW, HANDYMAN" at bounding box center [359, 196] width 266 height 11
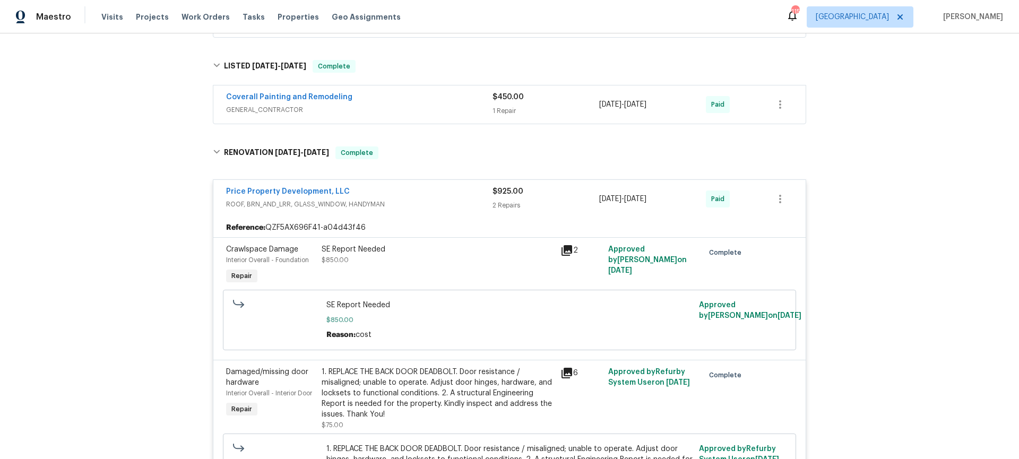
click at [421, 108] on span "GENERAL_CONTRACTOR" at bounding box center [359, 110] width 266 height 11
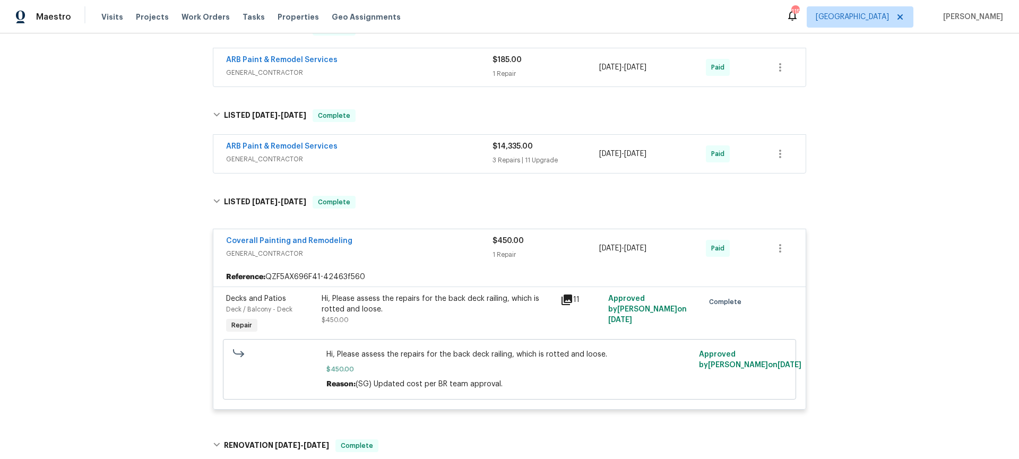
scroll to position [1284, 0]
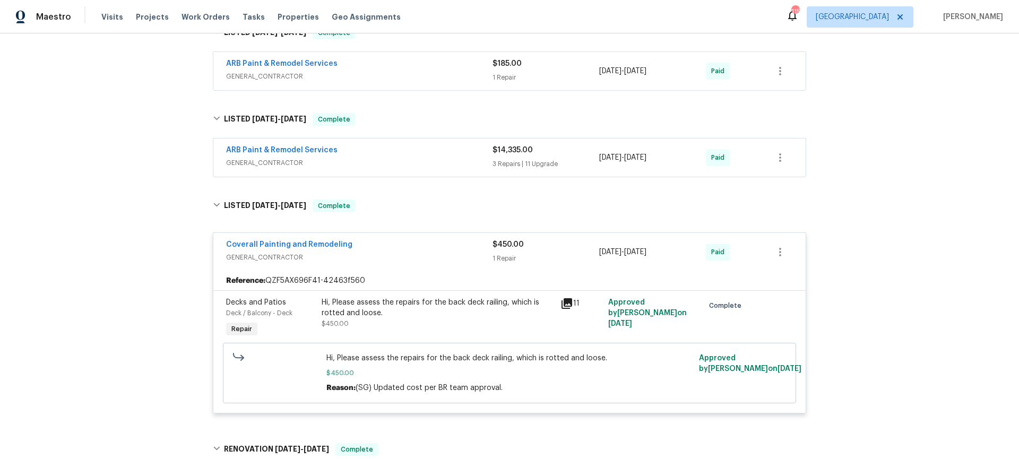
click at [416, 154] on div "ARB Paint & Remodel Services" at bounding box center [359, 151] width 266 height 13
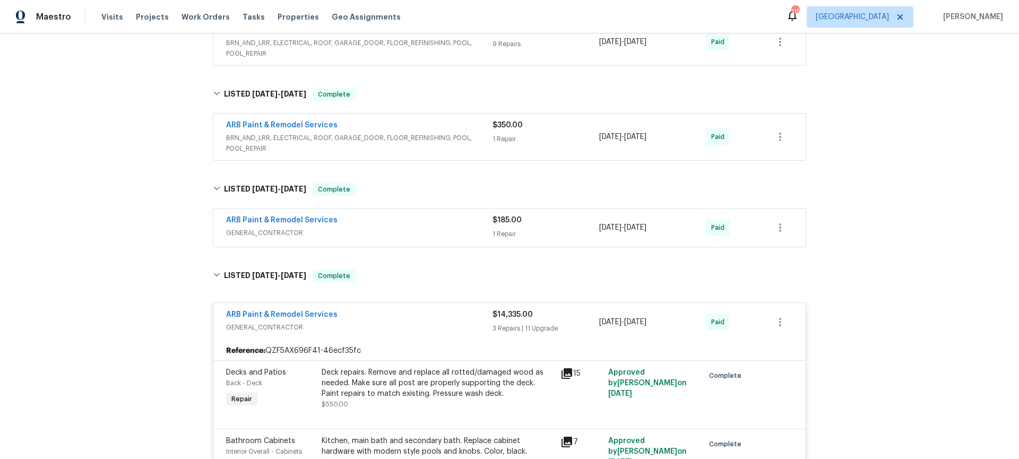
scroll to position [1127, 0]
click at [437, 240] on div "ARB Paint & Remodel Services GENERAL_CONTRACTOR" at bounding box center [359, 228] width 266 height 25
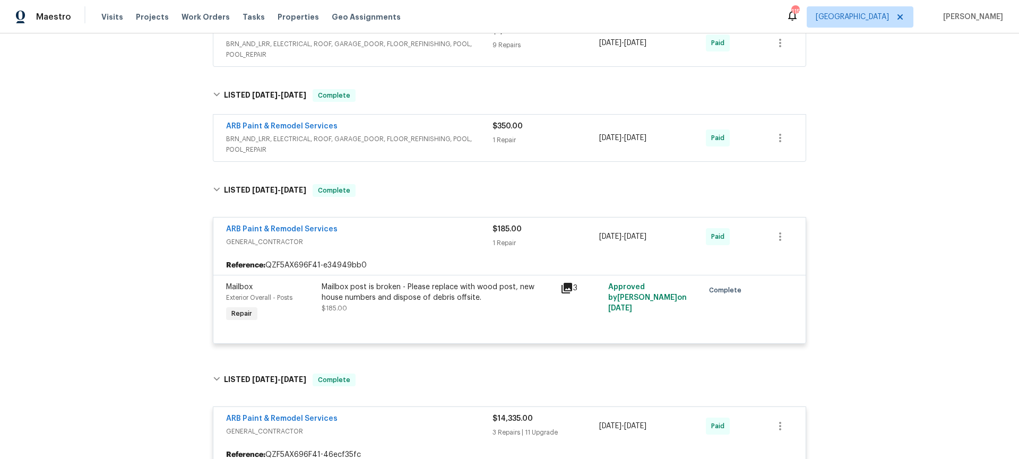
click at [434, 132] on div "ARB Paint & Remodel Services" at bounding box center [359, 127] width 266 height 13
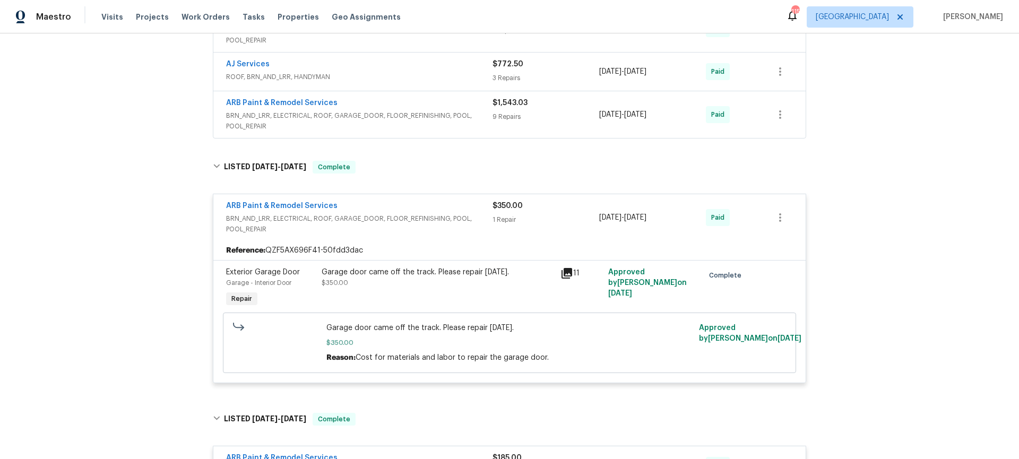
scroll to position [1028, 0]
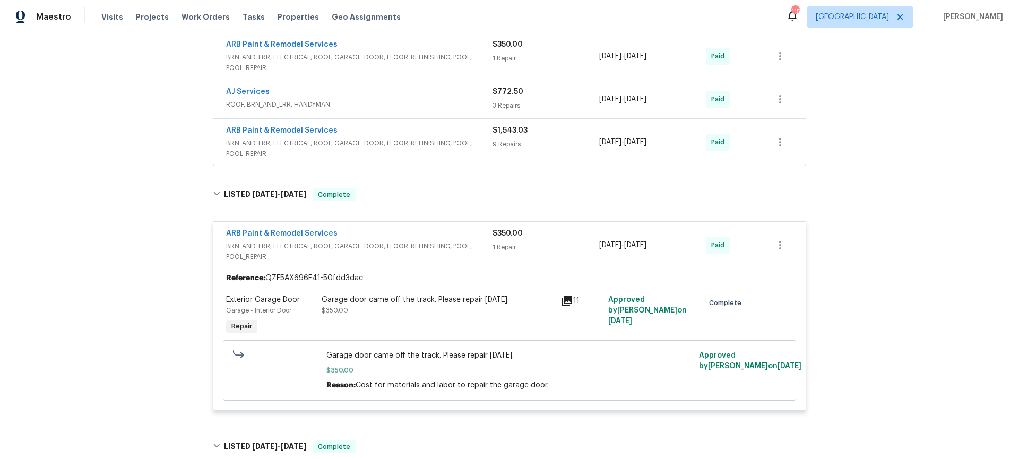
click at [430, 139] on span "BRN_AND_LRR, ELECTRICAL, ROOF, GARAGE_DOOR, FLOOR_REFINISHING, POOL, POOL_REPAIR" at bounding box center [359, 148] width 266 height 21
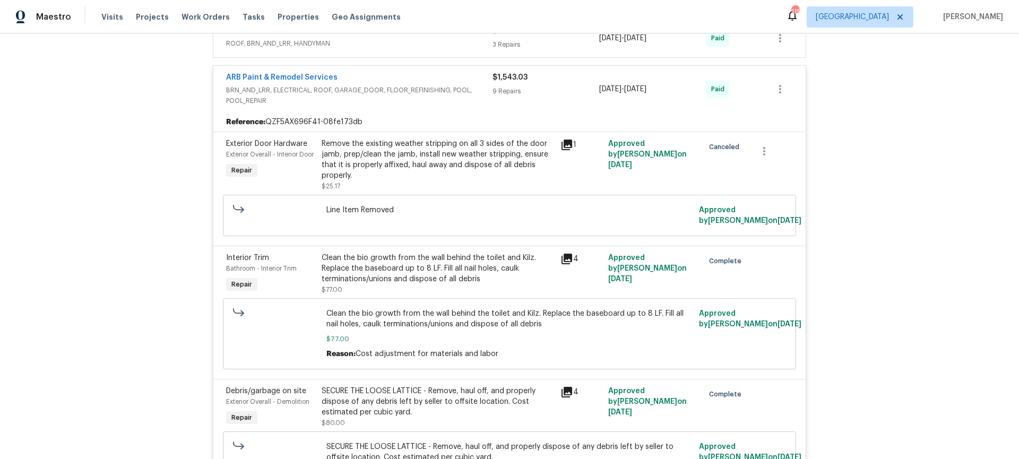
scroll to position [1151, 0]
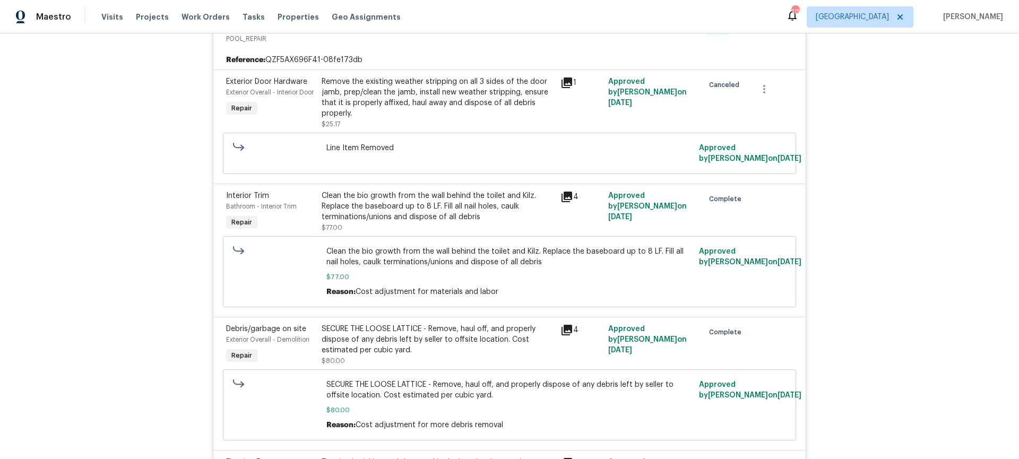
click at [563, 196] on icon at bounding box center [567, 197] width 11 height 11
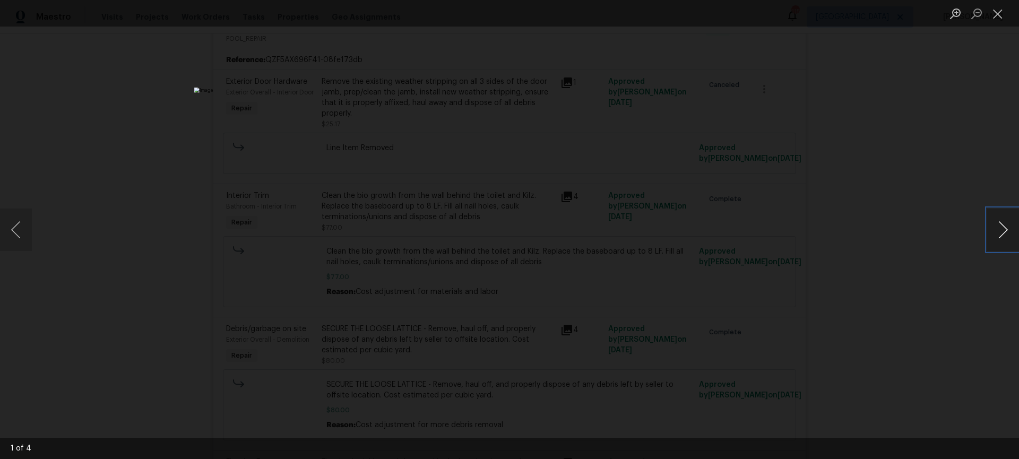
click at [1008, 225] on button "Next image" at bounding box center [1003, 230] width 32 height 42
click at [995, 18] on button "Close lightbox" at bounding box center [997, 13] width 21 height 19
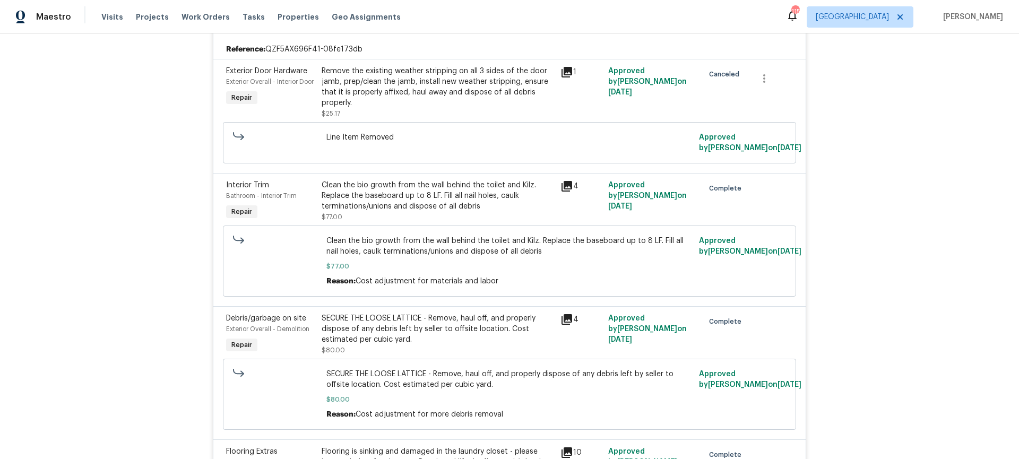
scroll to position [1163, 0]
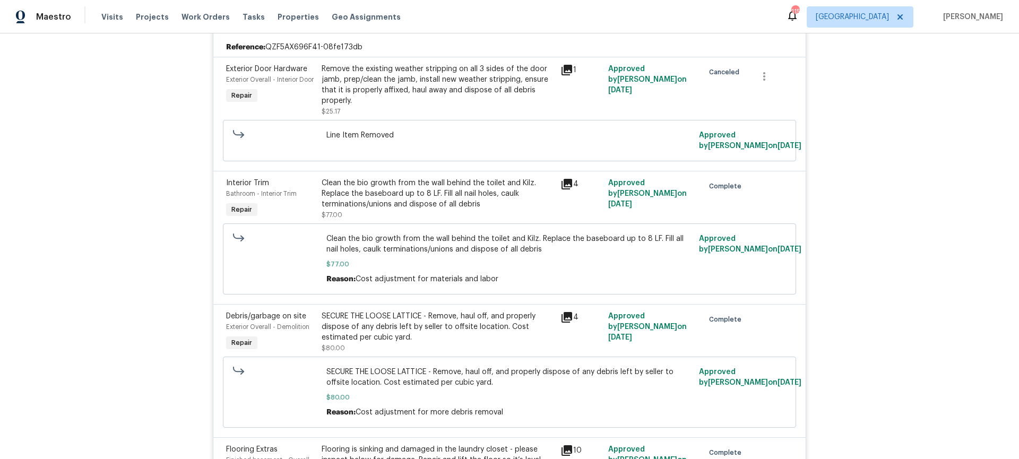
click at [560, 182] on icon at bounding box center [566, 184] width 13 height 13
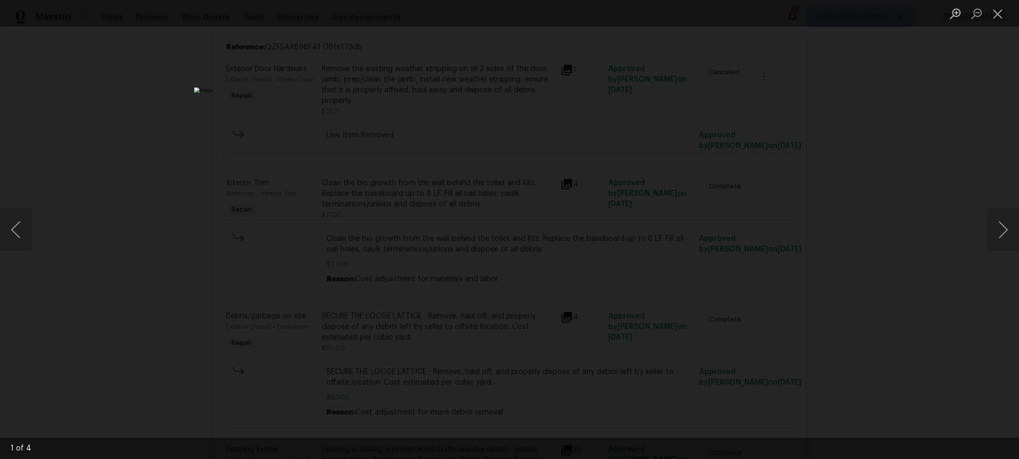
click at [963, 218] on div "Lightbox" at bounding box center [509, 229] width 1019 height 459
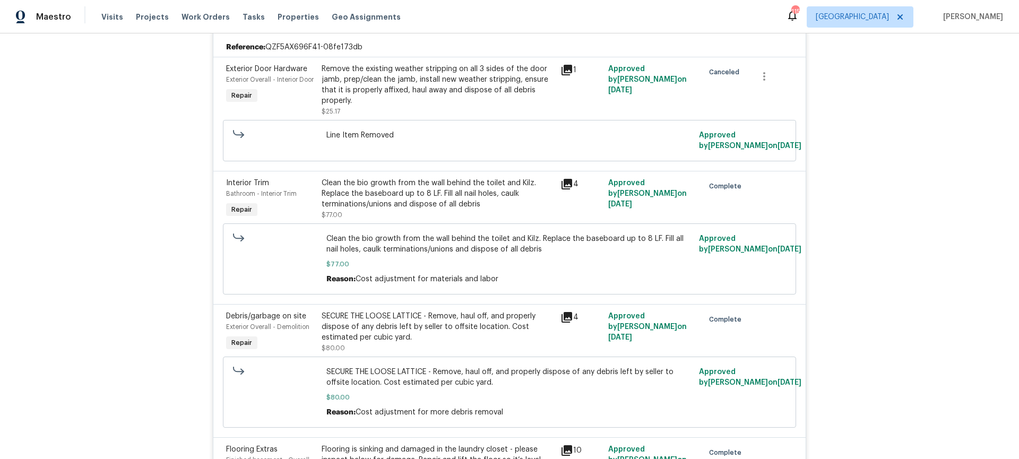
click at [995, 231] on div "Back to all projects [STREET_ADDRESS] 3 Beds | 2 Baths | Total: 2831 ft² | Abov…" at bounding box center [509, 246] width 1019 height 426
click at [563, 189] on icon at bounding box center [566, 184] width 13 height 13
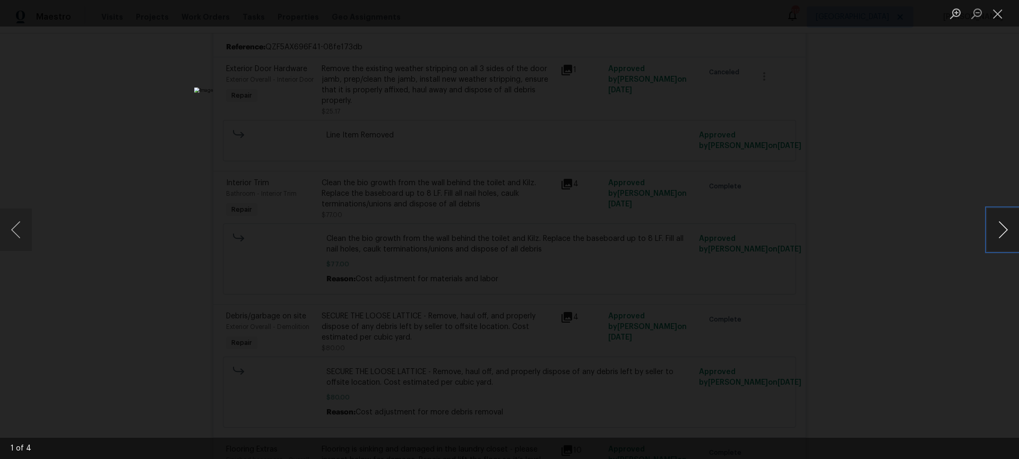
click at [999, 232] on button "Next image" at bounding box center [1003, 230] width 32 height 42
click at [1008, 229] on button "Next image" at bounding box center [1003, 230] width 32 height 42
click at [1006, 238] on button "Next image" at bounding box center [1003, 230] width 32 height 42
click at [184, 209] on div "Lightbox" at bounding box center [509, 229] width 1019 height 459
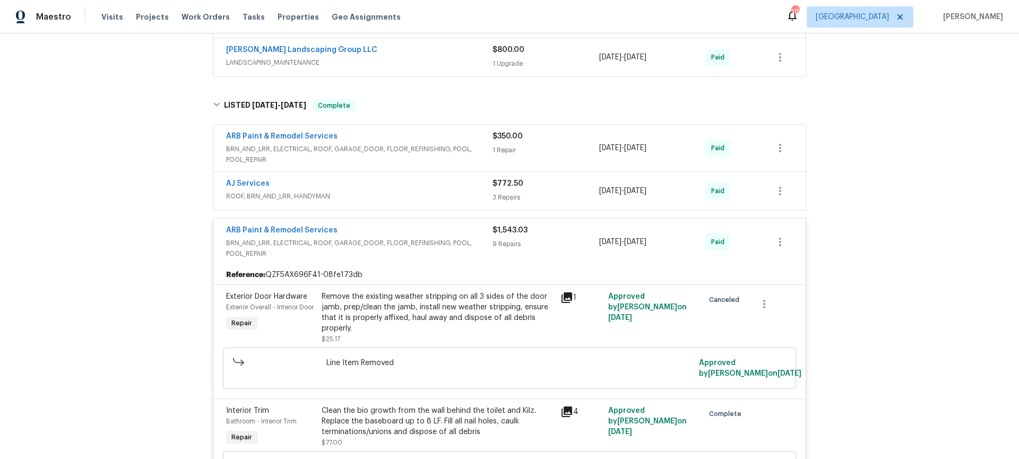
scroll to position [927, 0]
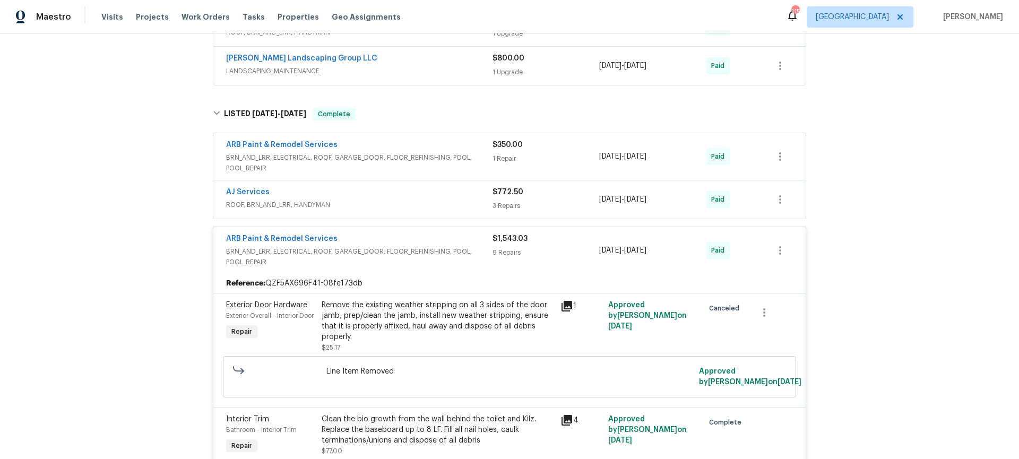
click at [396, 158] on span "BRN_AND_LRR, ELECTRICAL, ROOF, GARAGE_DOOR, FLOOR_REFINISHING, POOL, POOL_REPAIR" at bounding box center [359, 162] width 266 height 21
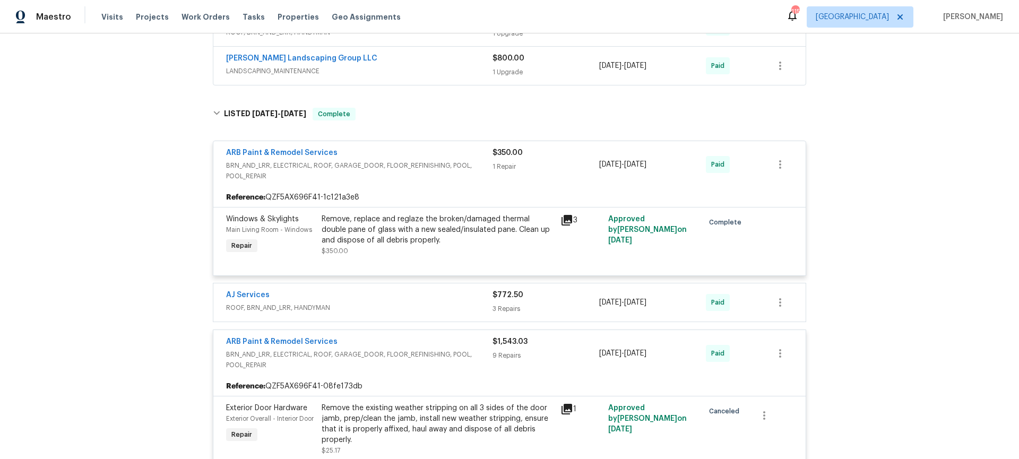
click at [399, 301] on div "AJ Services" at bounding box center [359, 296] width 266 height 13
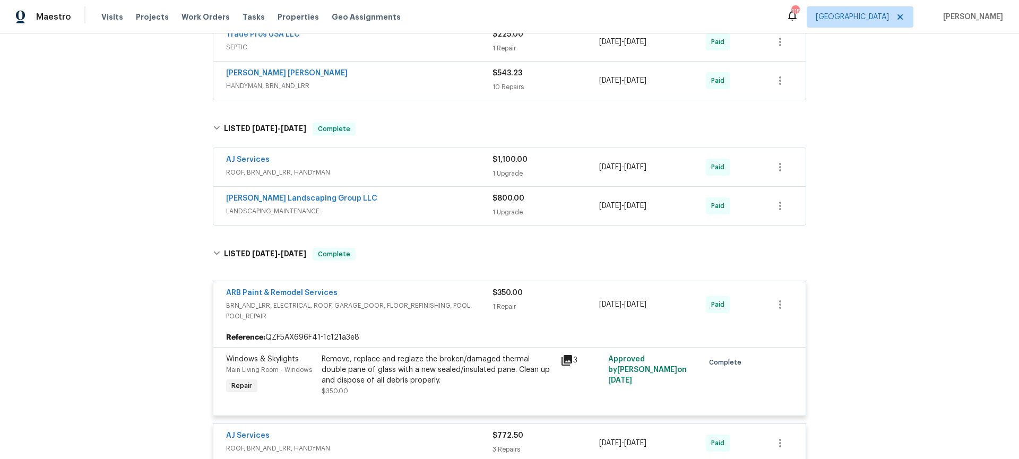
scroll to position [787, 0]
click at [386, 208] on span "LANDSCAPING_MAINTENANCE" at bounding box center [359, 211] width 266 height 11
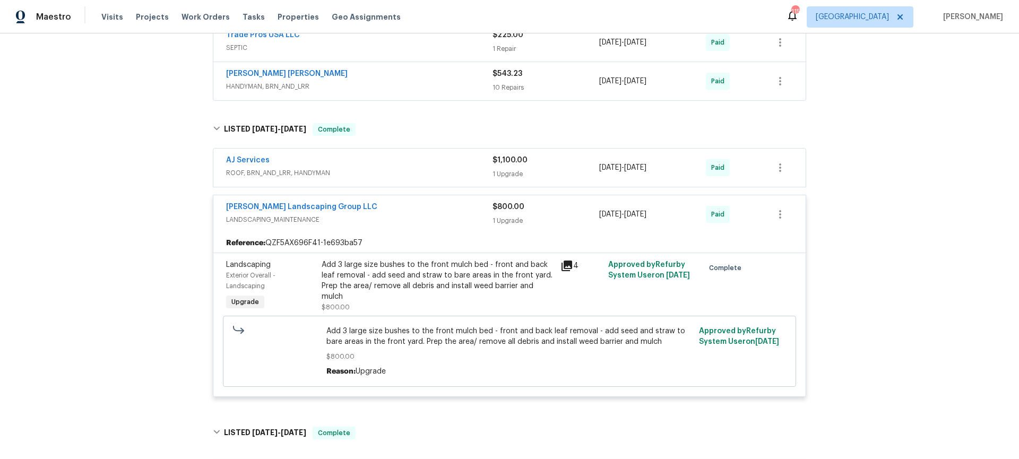
click at [367, 160] on div "AJ Services" at bounding box center [359, 161] width 266 height 13
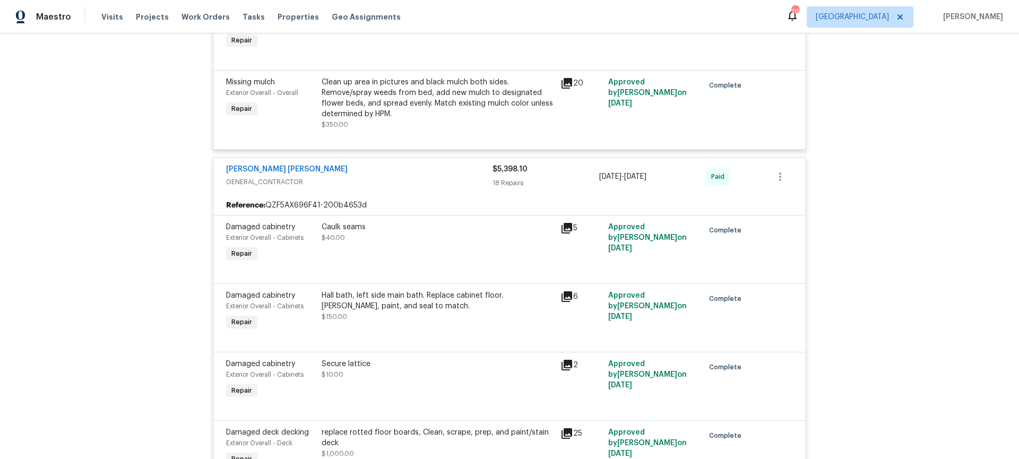
scroll to position [7161, 0]
